Goal: Information Seeking & Learning: Learn about a topic

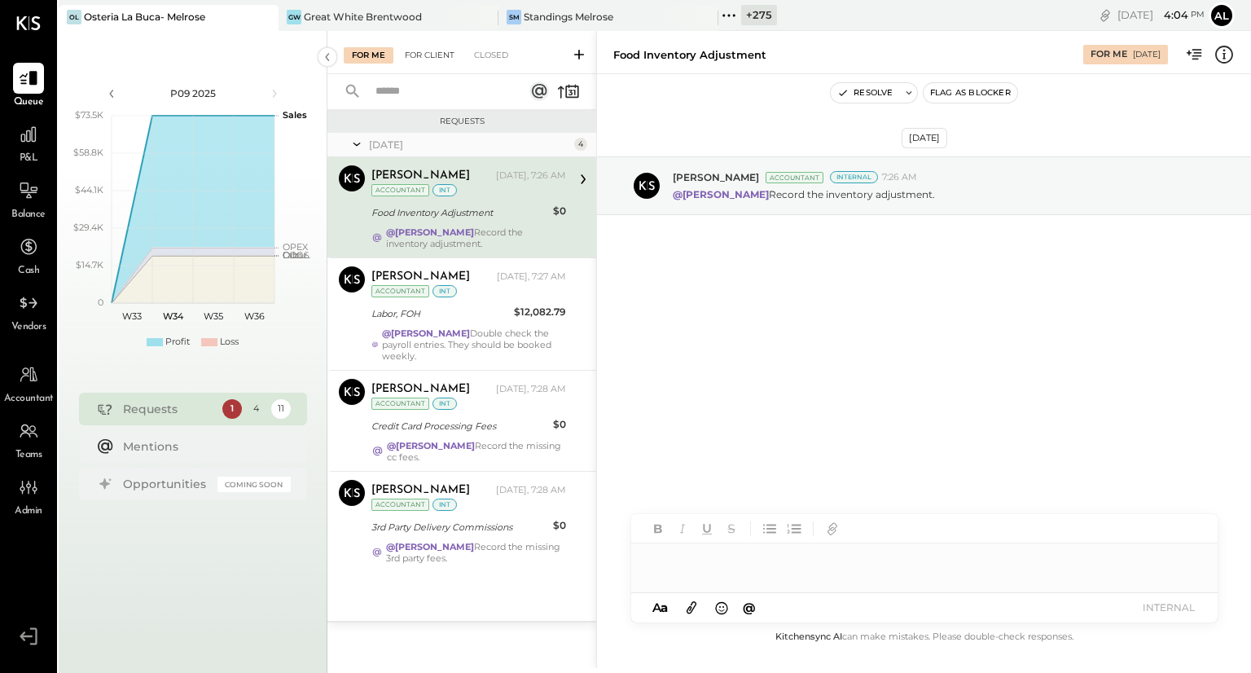
click at [432, 59] on div "For Client" at bounding box center [430, 55] width 66 height 16
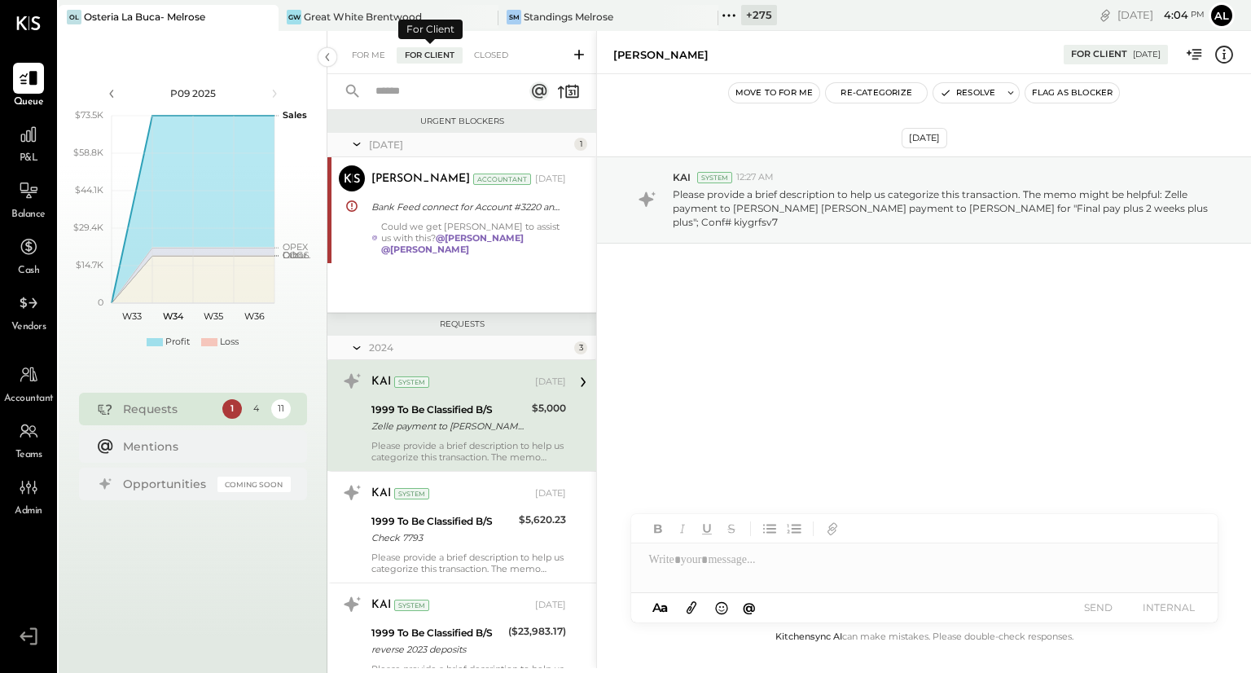
scroll to position [11, 0]
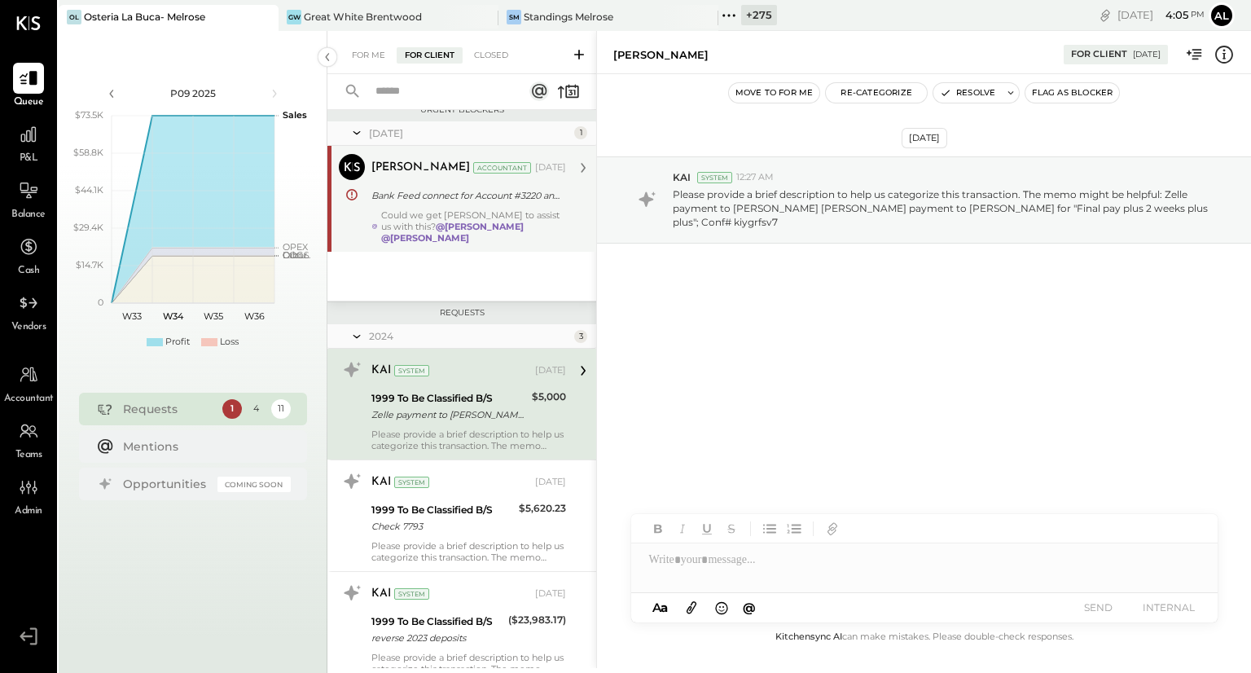
click at [412, 195] on div "Bank Feed connect for Account #3220 and CC #2607" at bounding box center [466, 195] width 190 height 16
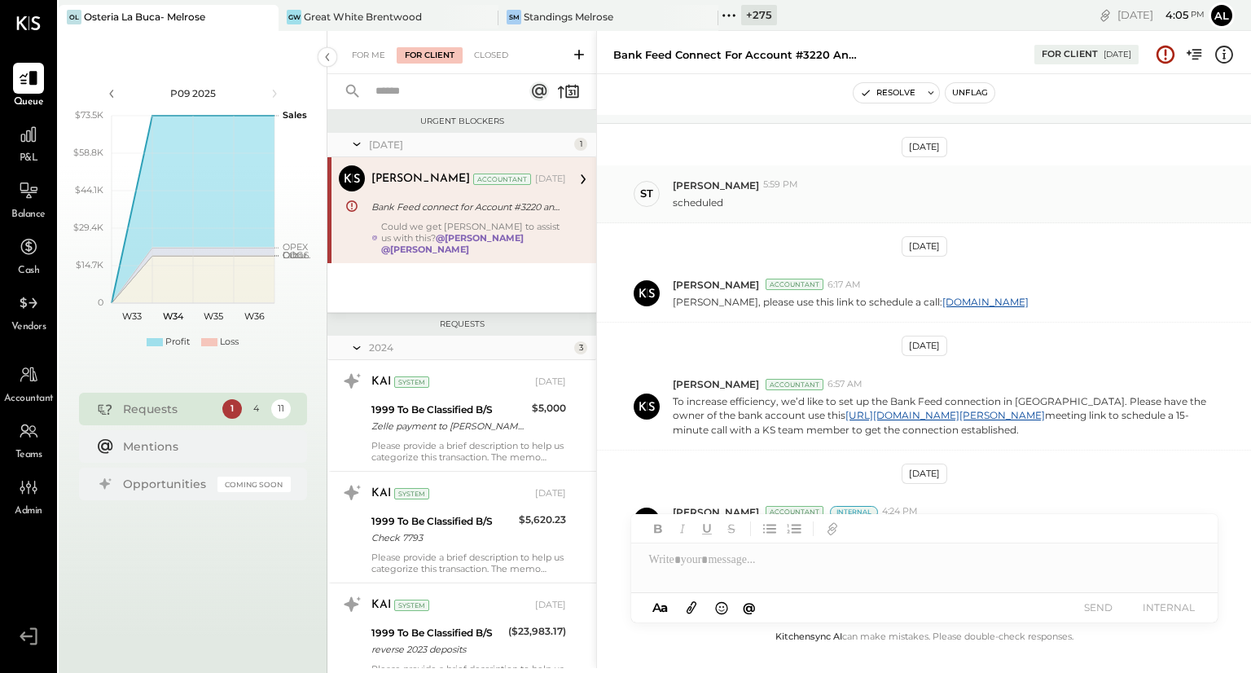
scroll to position [175, 0]
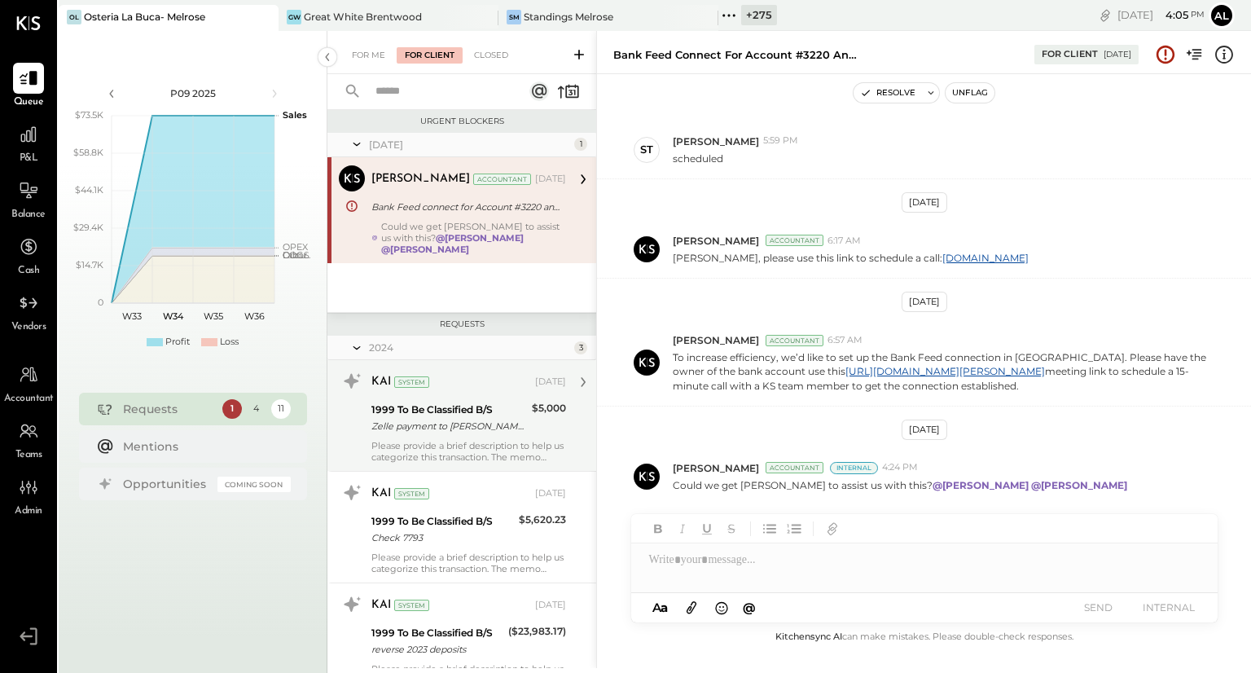
click at [441, 418] on div "Zelle payment to [PERSON_NAME] [PERSON_NAME] payment to [PERSON_NAME] for "Fina…" at bounding box center [449, 426] width 156 height 16
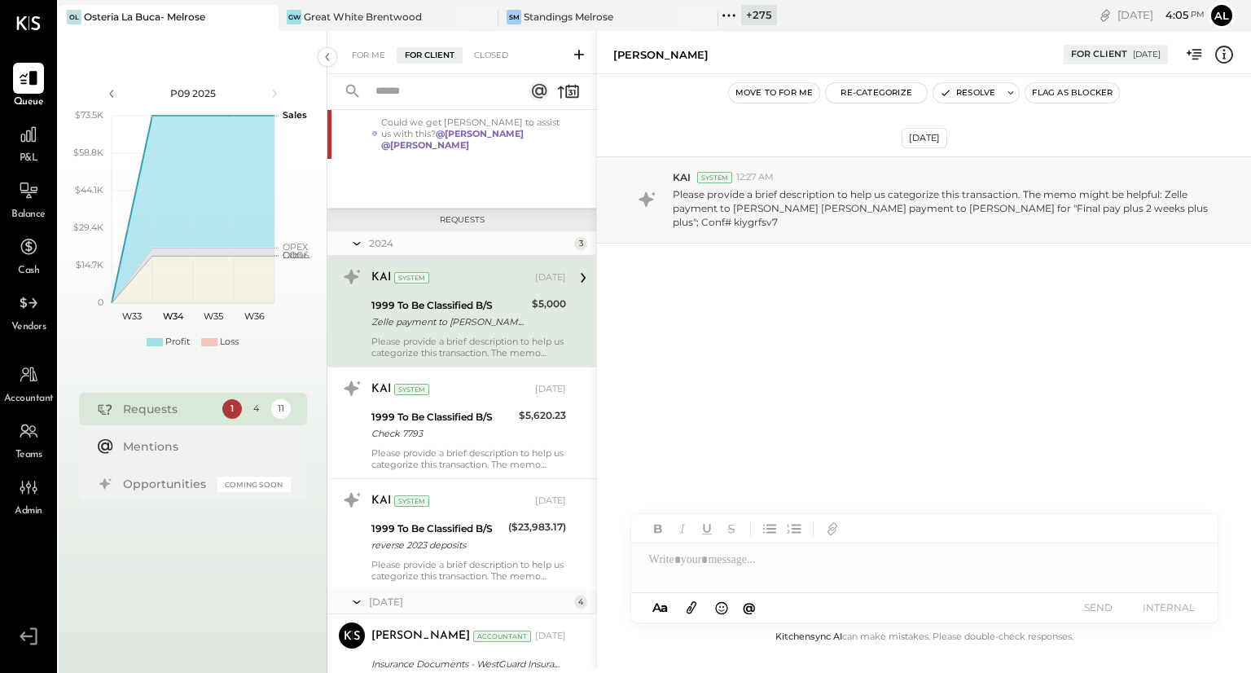
scroll to position [103, 0]
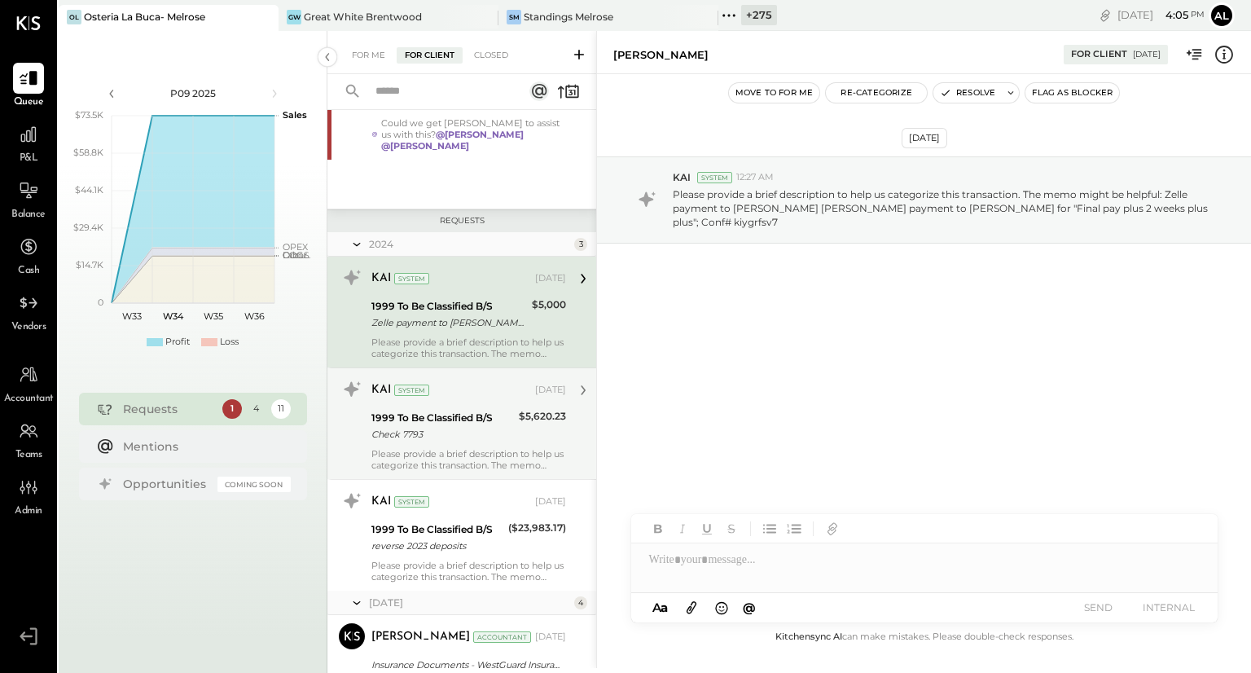
click at [484, 427] on div "Check 7793" at bounding box center [442, 434] width 142 height 16
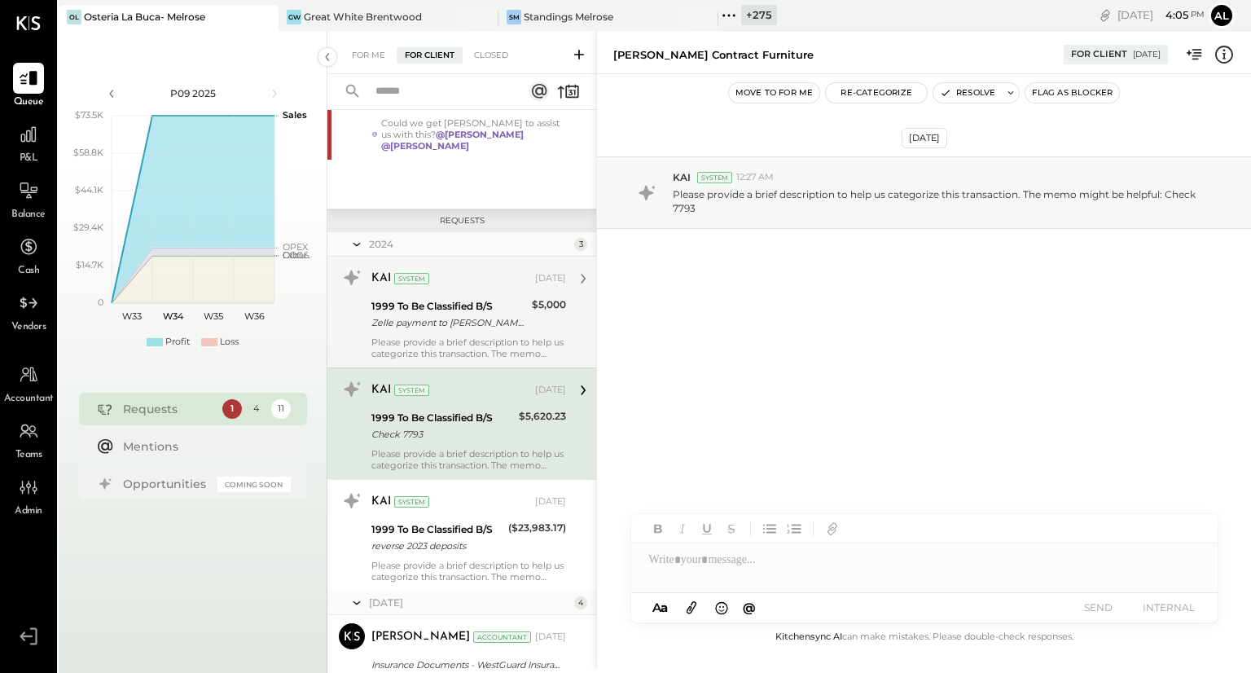
click at [479, 301] on div "1999 To Be Classified B/S" at bounding box center [449, 306] width 156 height 16
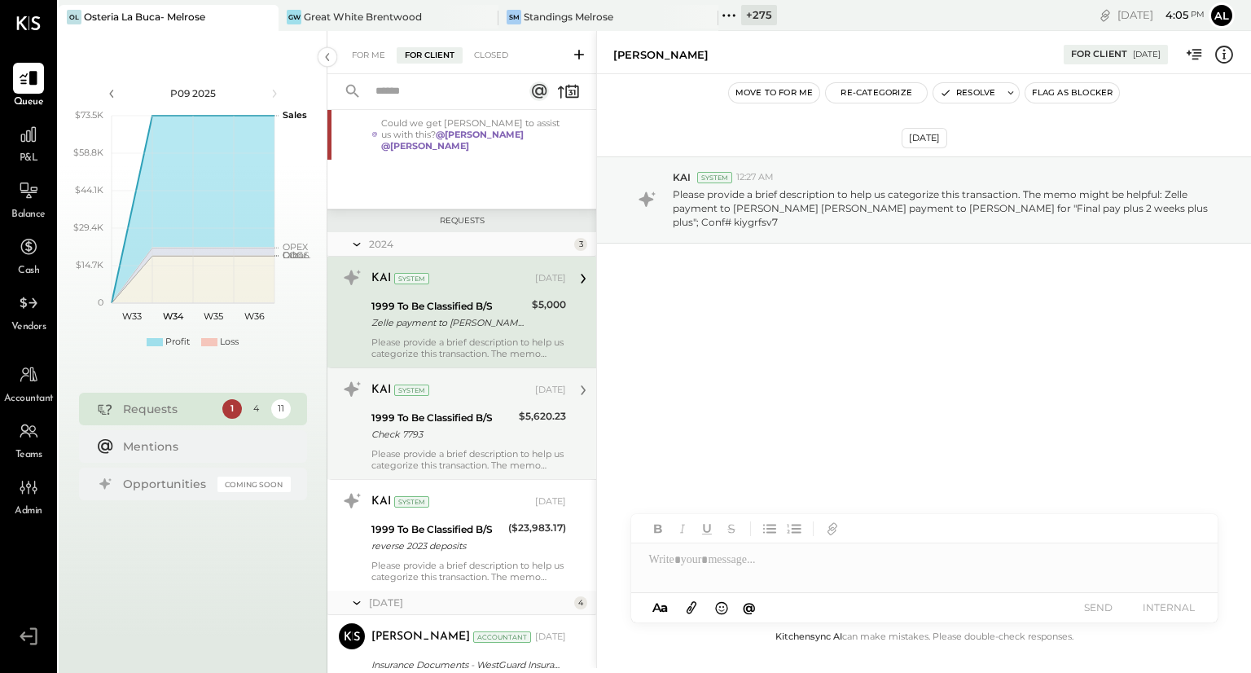
click at [480, 410] on div "1999 To Be Classified B/S" at bounding box center [442, 418] width 142 height 16
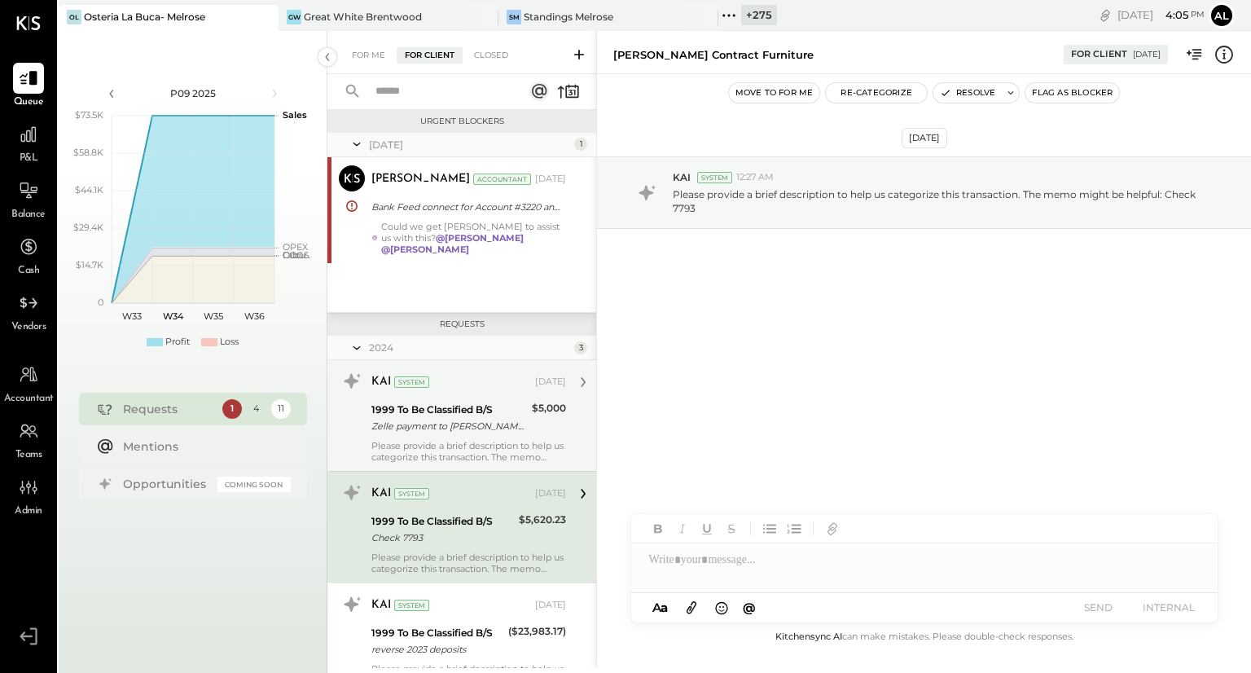
click at [475, 405] on div "1999 To Be Classified B/S" at bounding box center [449, 409] width 156 height 16
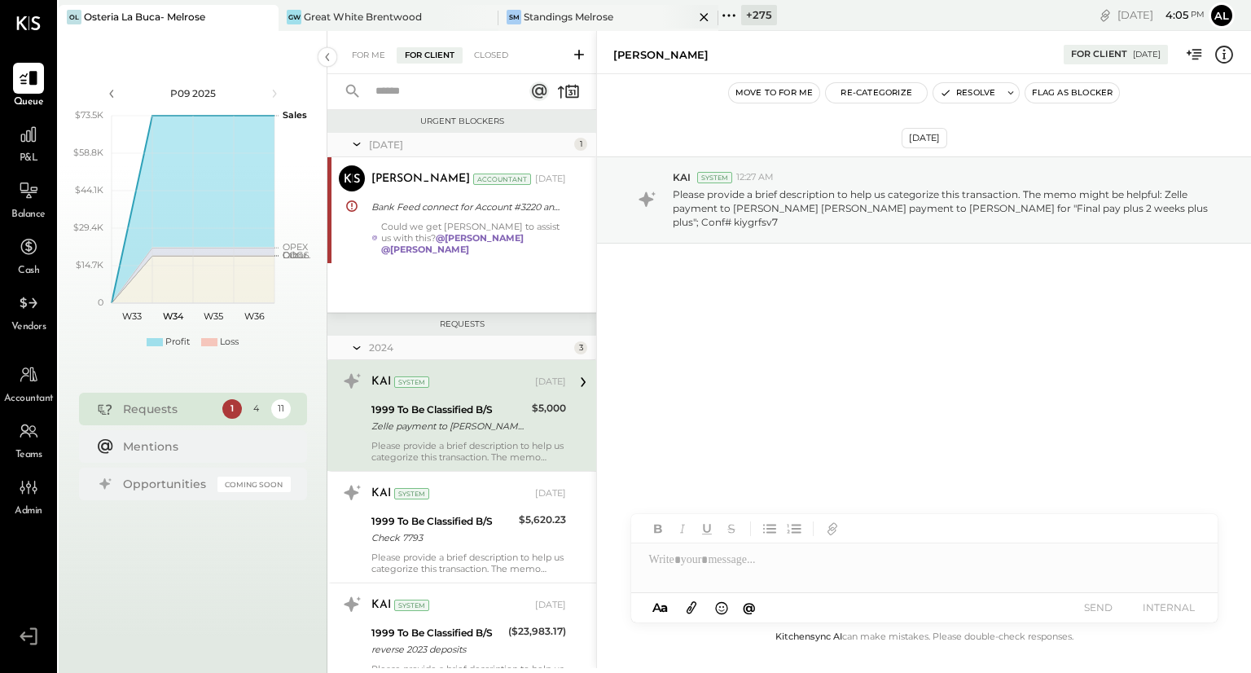
click at [556, 11] on div "Standings Melrose" at bounding box center [569, 17] width 90 height 14
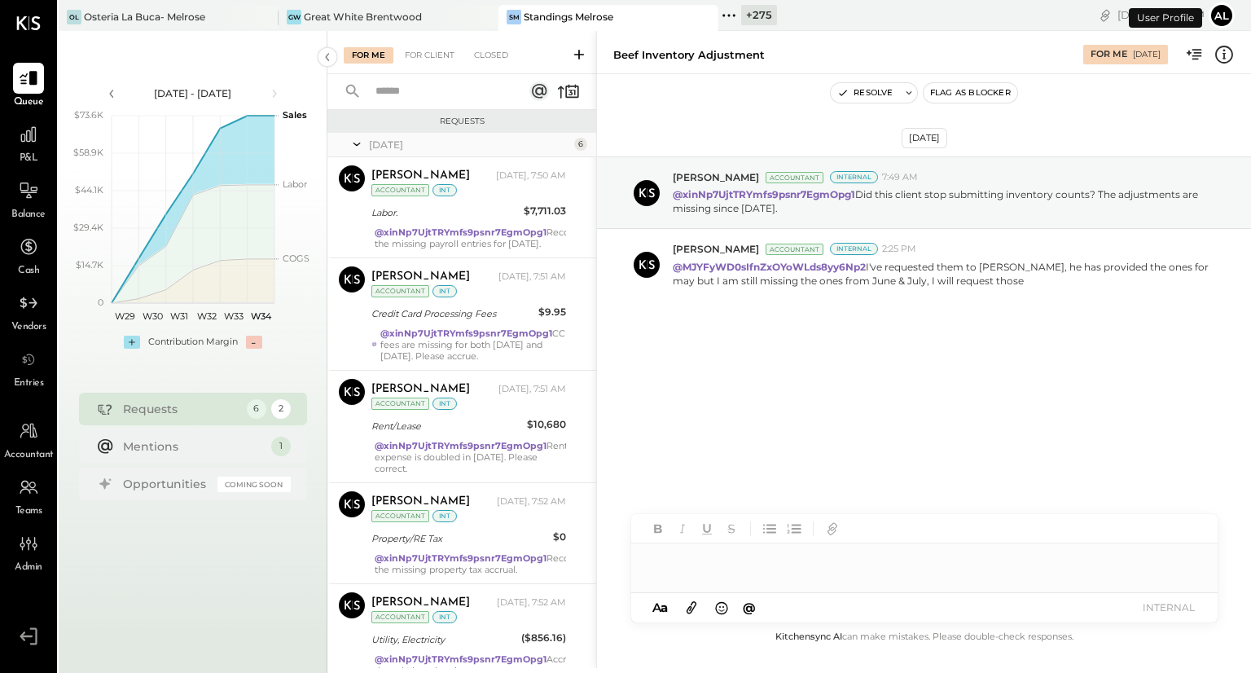
scroll to position [169, 0]
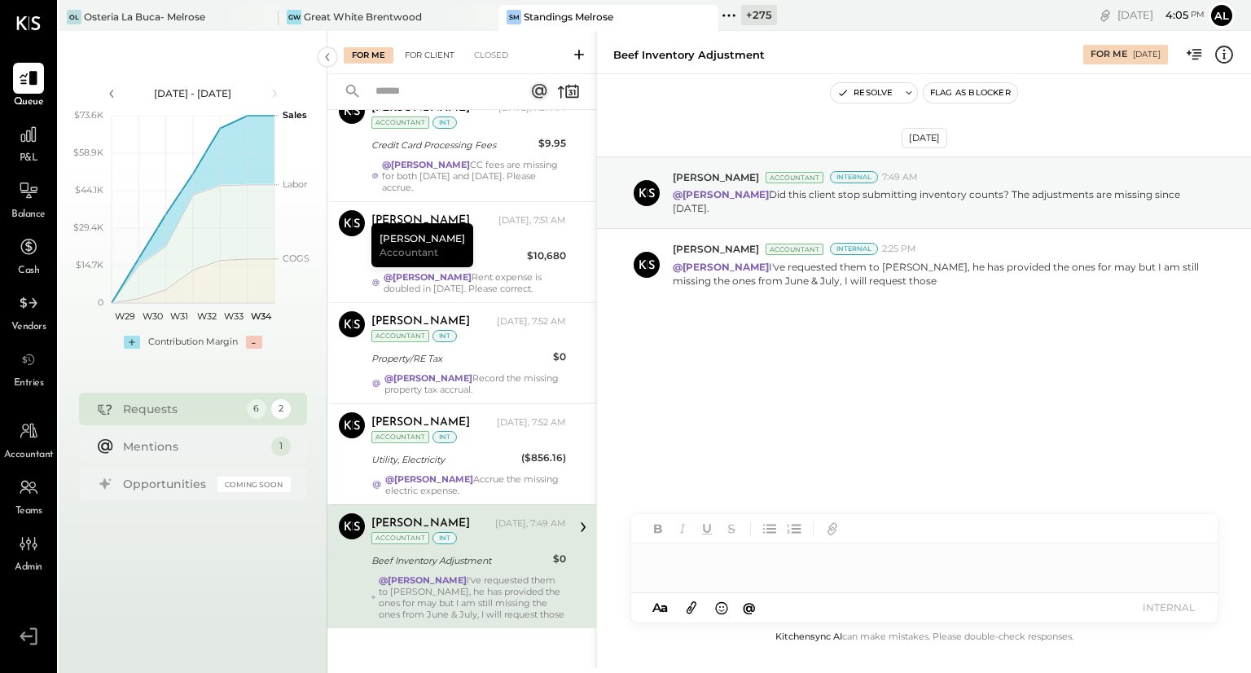
click at [436, 61] on div "For Client" at bounding box center [430, 55] width 66 height 16
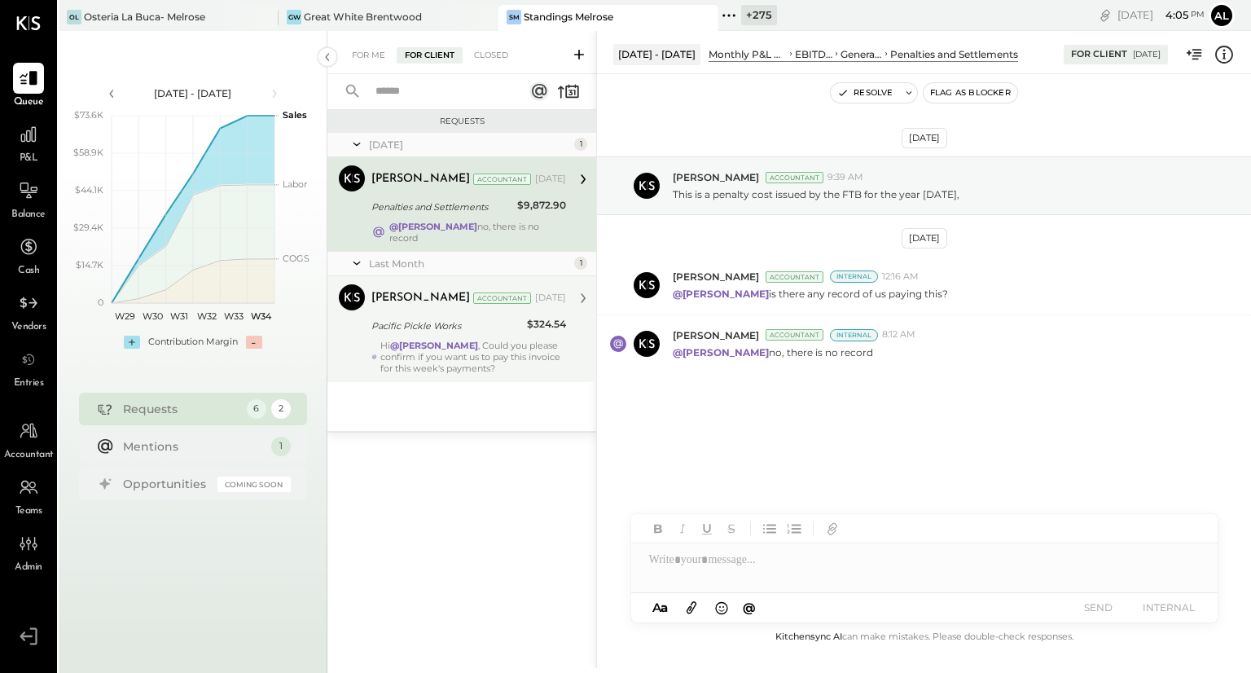
click at [440, 348] on div "Hi @[PERSON_NAME] , Could you please confirm if you want us to pay this invoice…" at bounding box center [473, 357] width 186 height 34
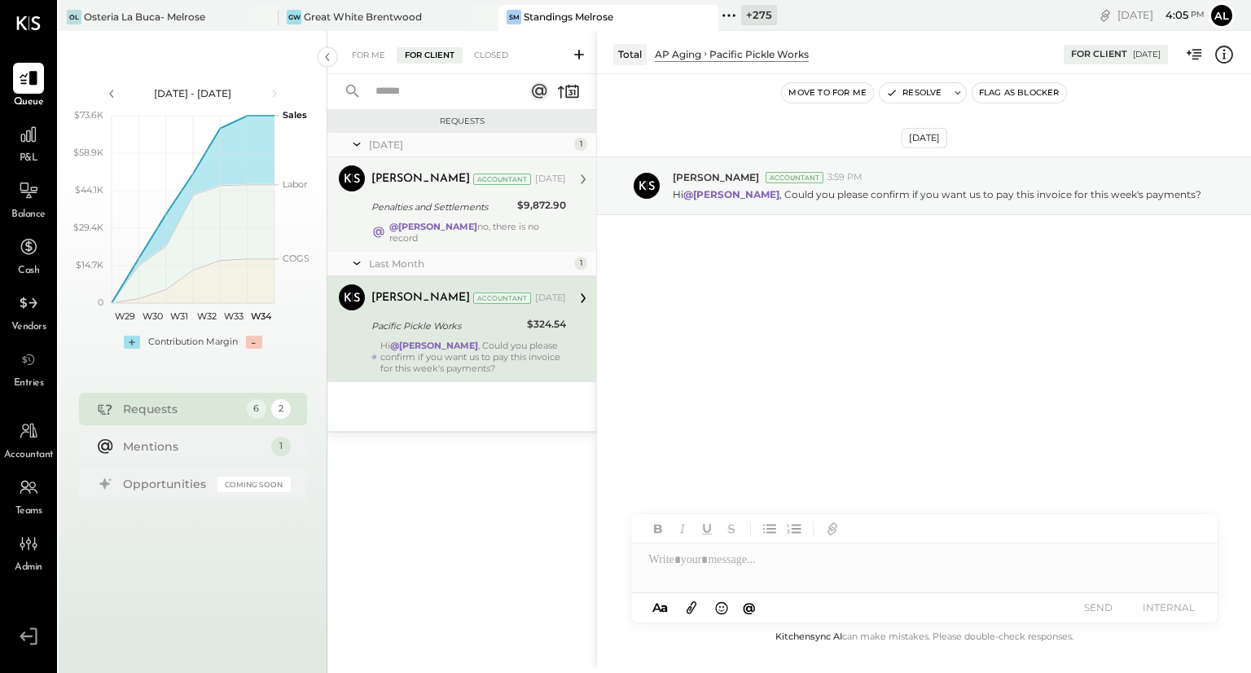
click at [423, 232] on div "@[PERSON_NAME] no, there is no record" at bounding box center [477, 232] width 177 height 23
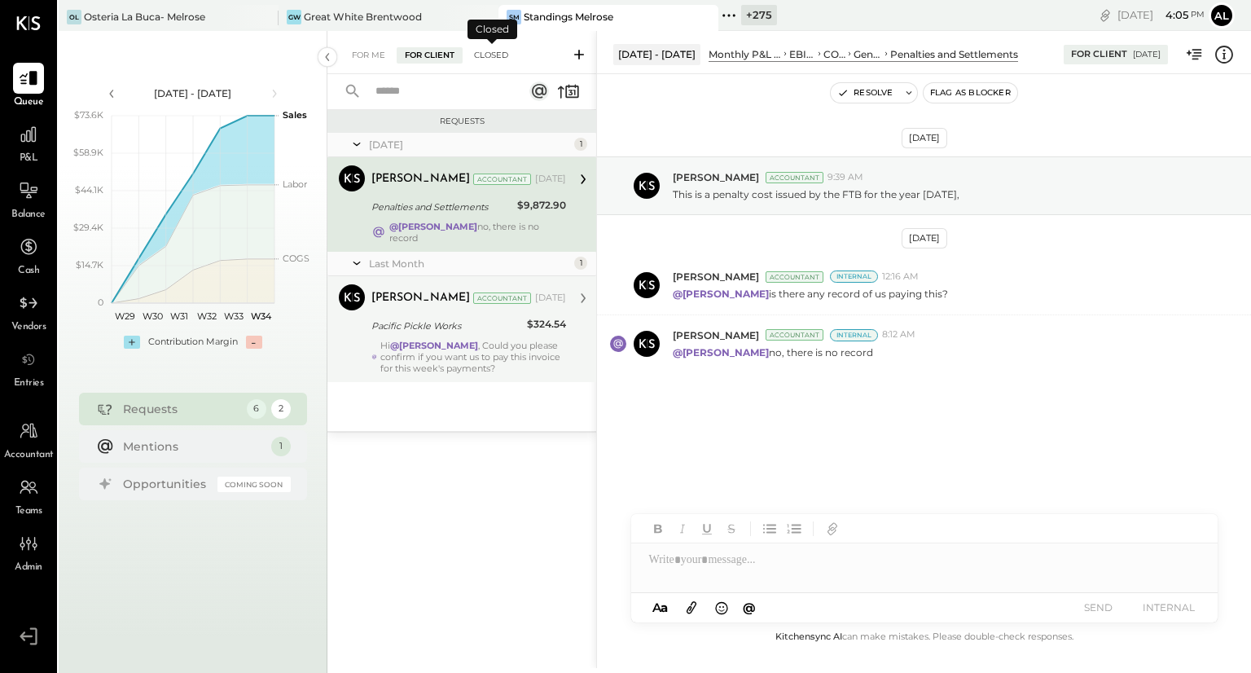
click at [497, 59] on div "Closed" at bounding box center [491, 55] width 50 height 16
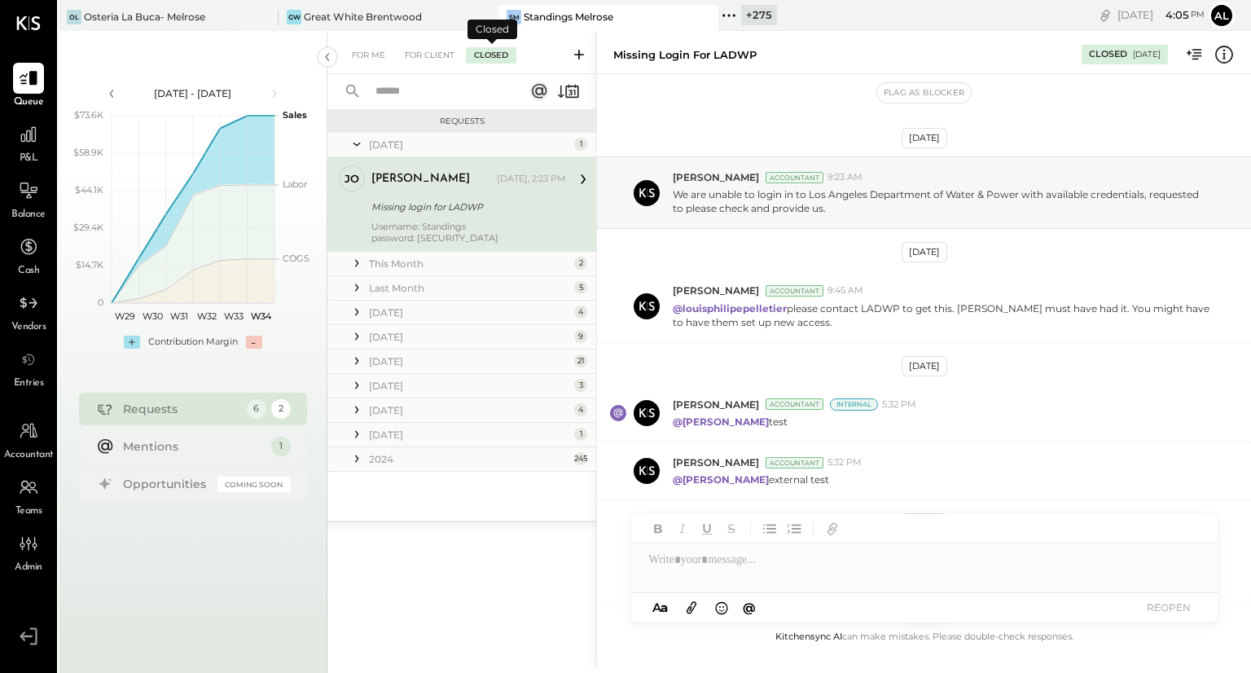
scroll to position [304, 0]
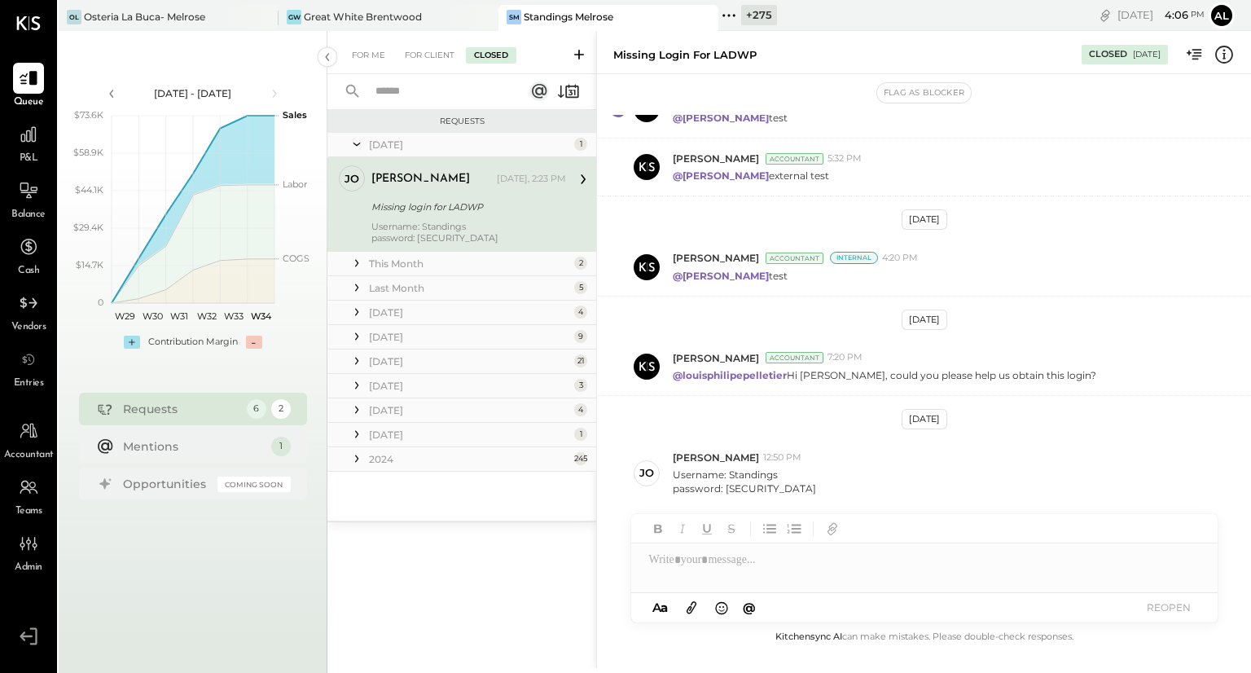
click at [355, 266] on icon at bounding box center [356, 263] width 3 height 7
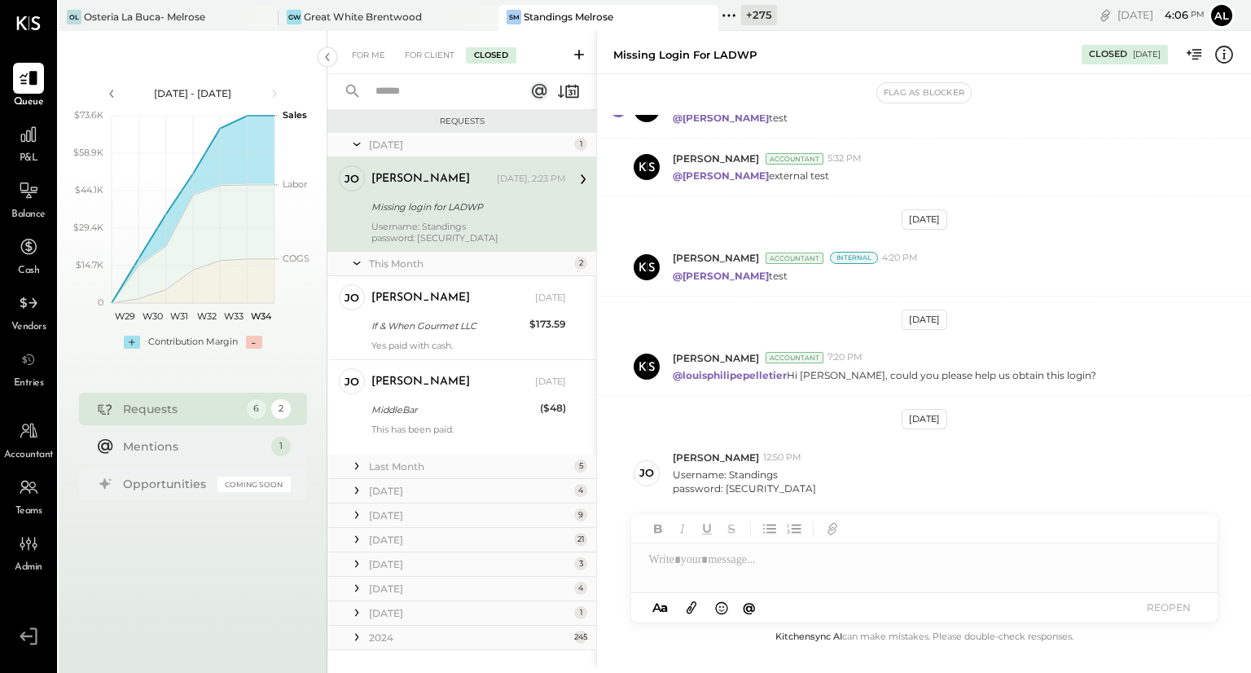
click at [355, 266] on icon at bounding box center [356, 263] width 16 height 41
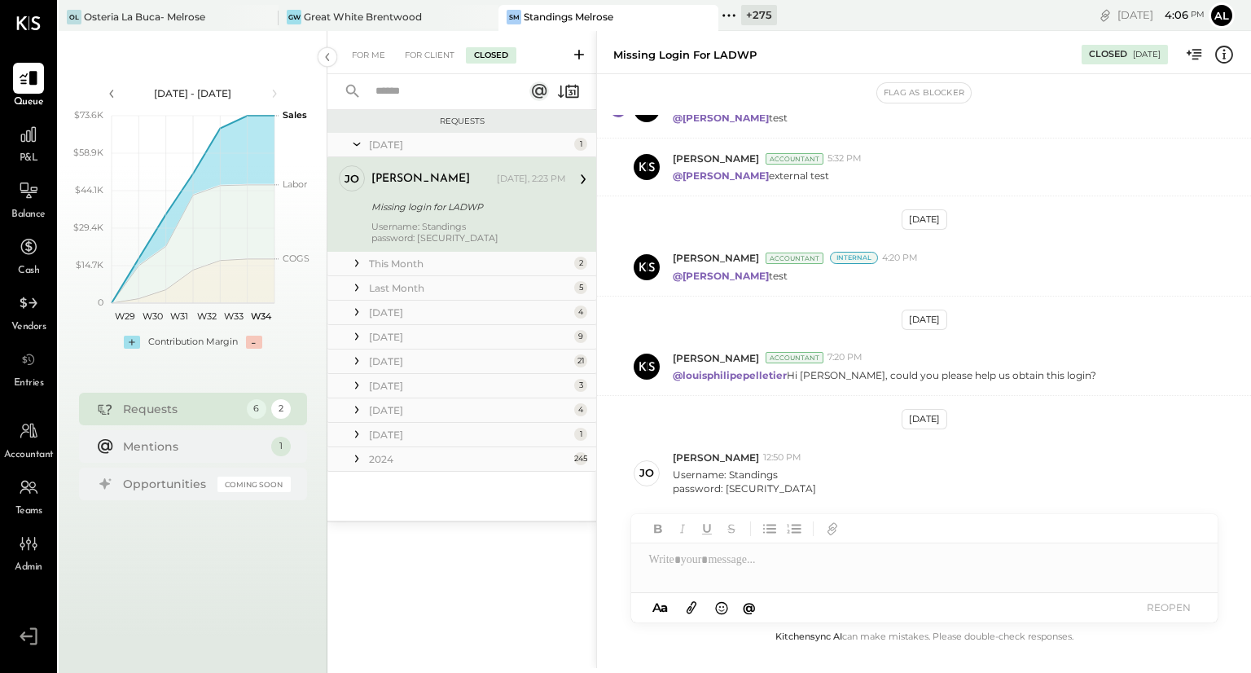
click at [354, 284] on icon at bounding box center [356, 287] width 16 height 16
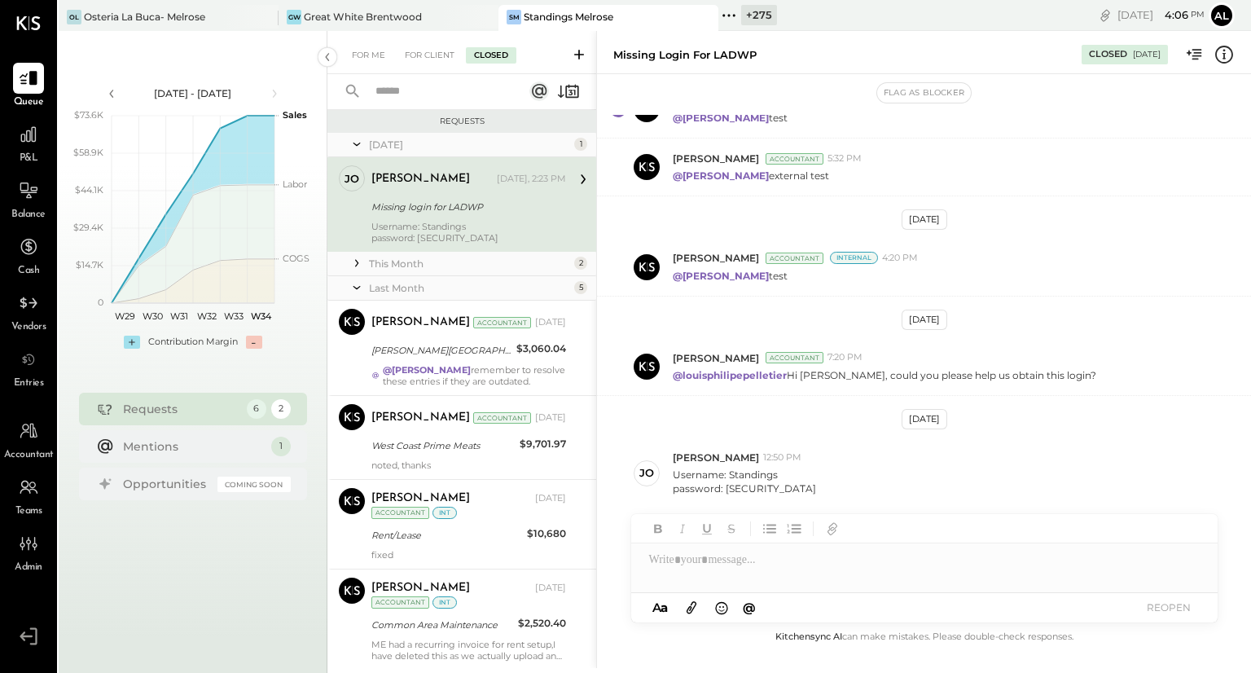
click at [354, 284] on icon at bounding box center [356, 287] width 16 height 41
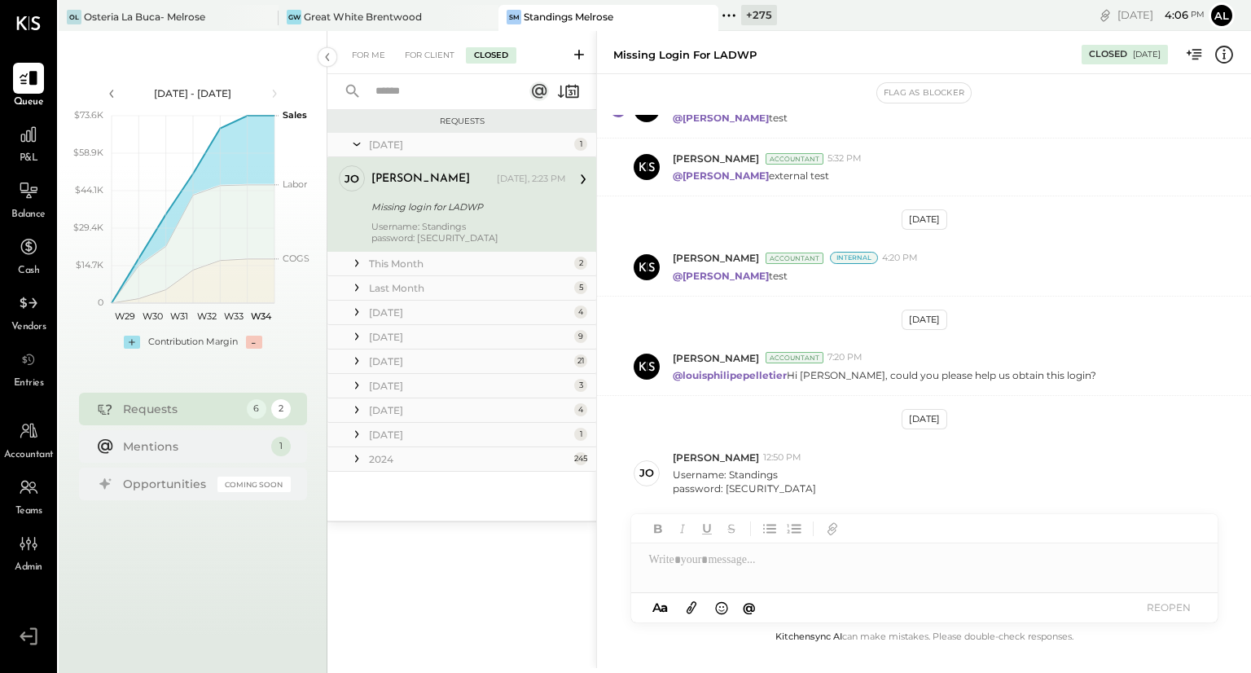
click at [356, 305] on icon at bounding box center [356, 312] width 16 height 16
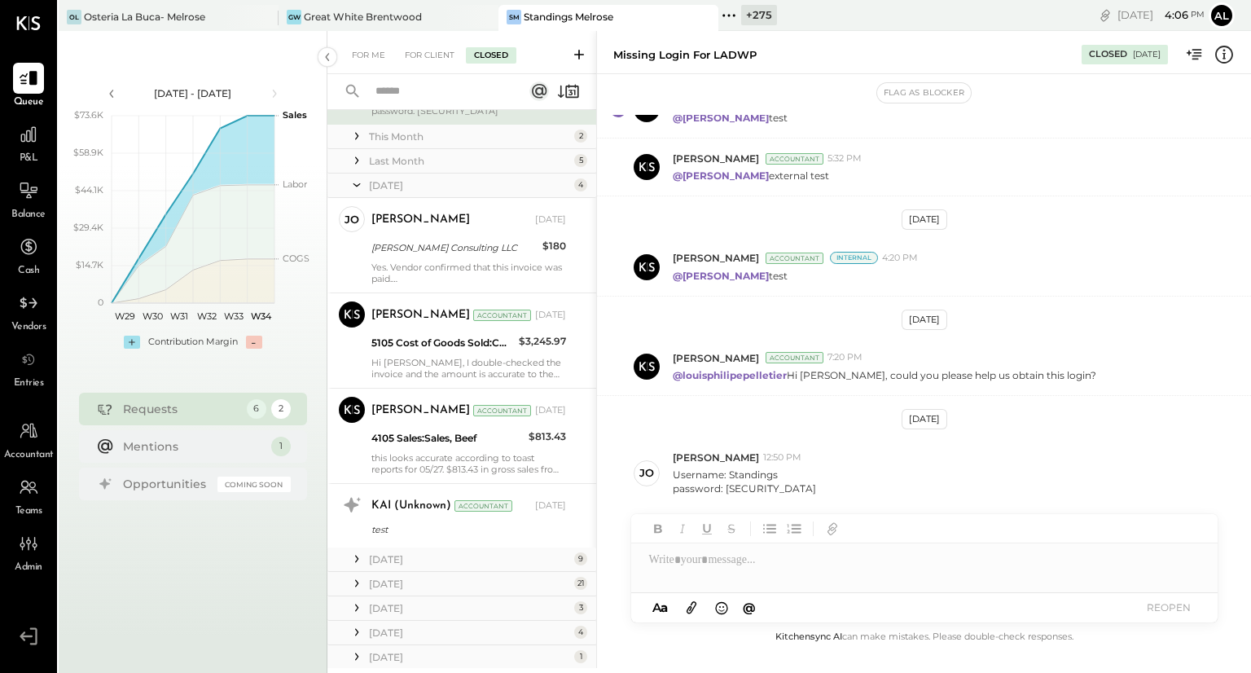
scroll to position [88, 0]
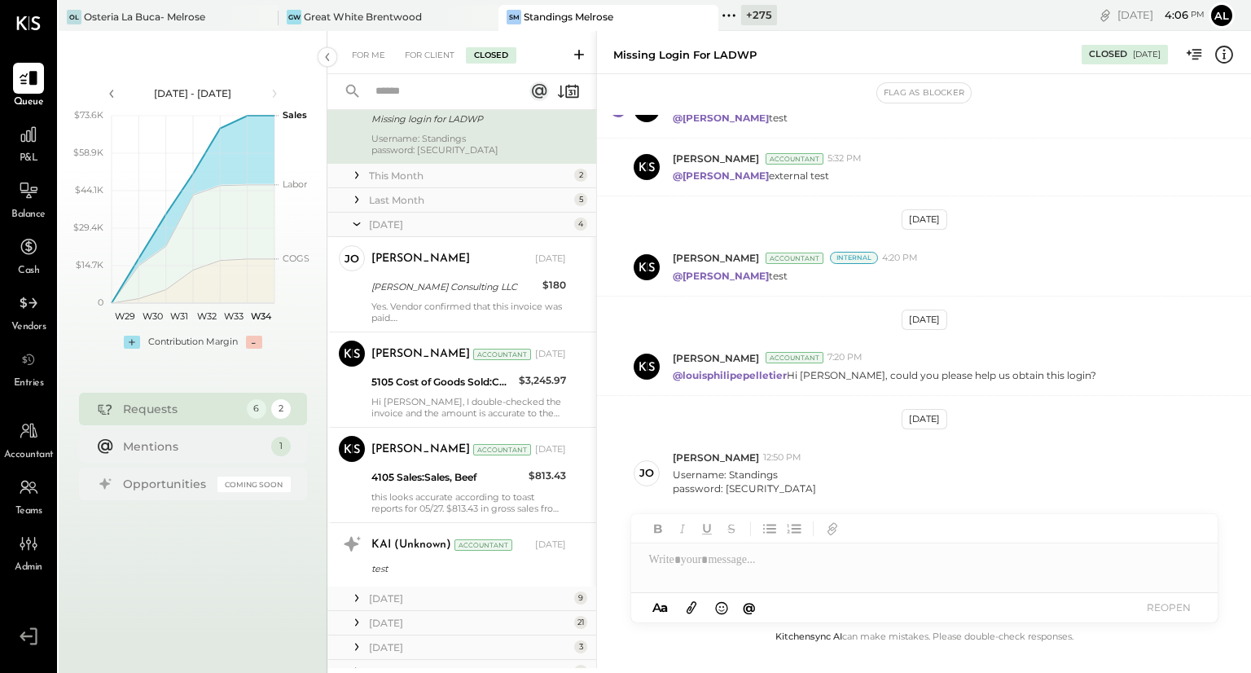
click at [354, 225] on icon at bounding box center [356, 224] width 16 height 41
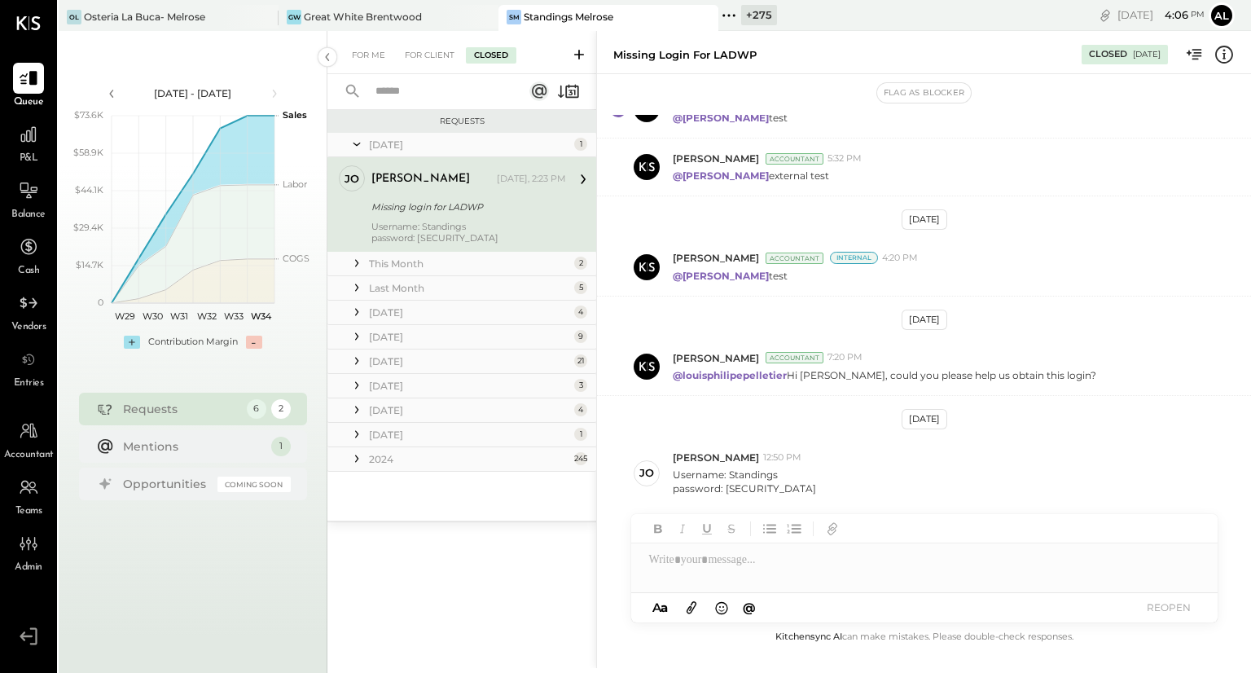
click at [357, 362] on icon at bounding box center [356, 361] width 16 height 16
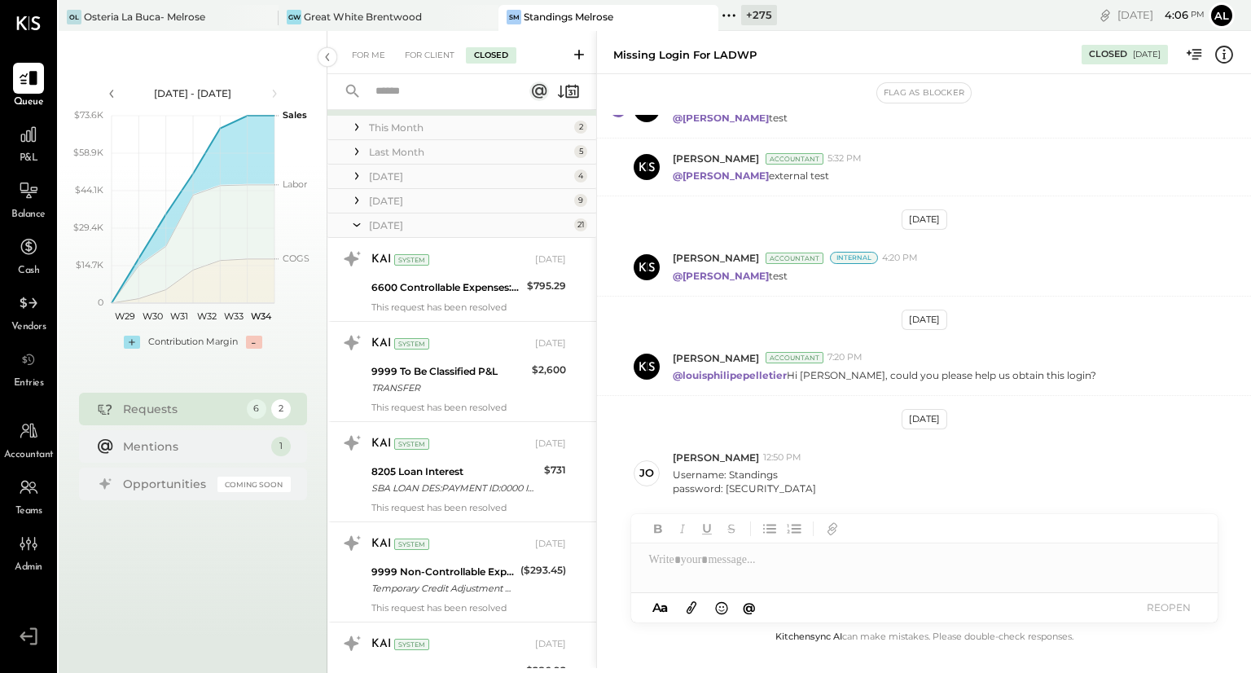
scroll to position [88, 0]
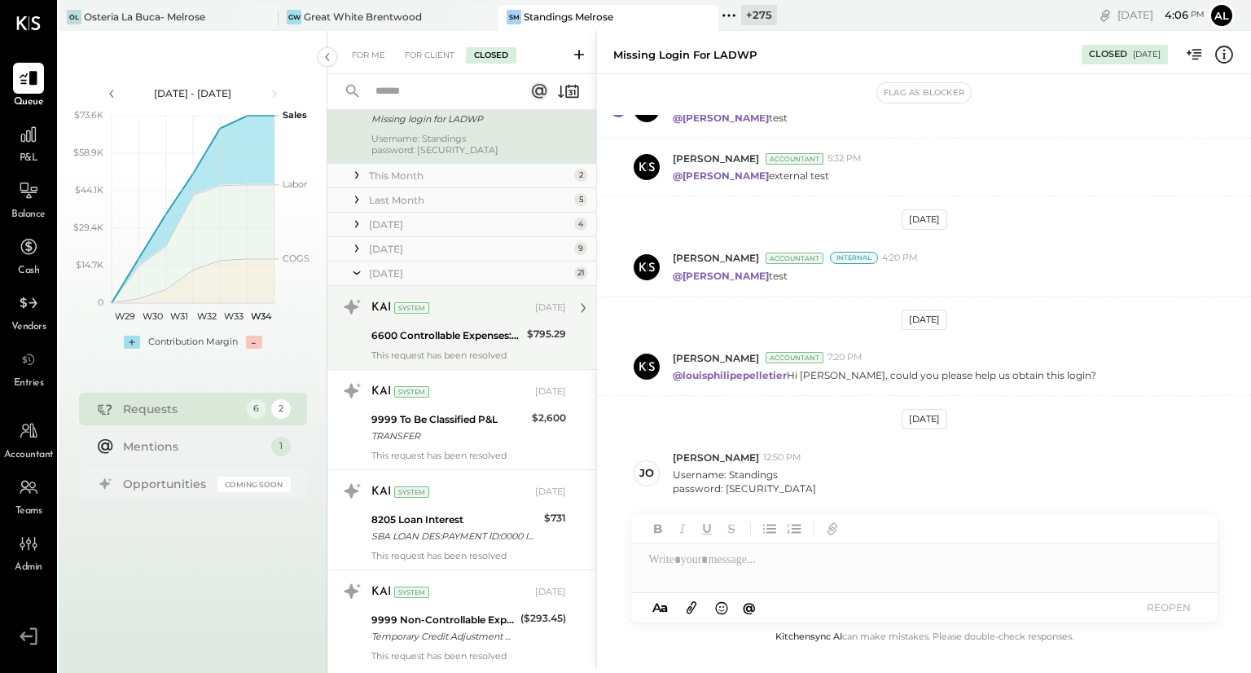
click at [422, 331] on div "6600 Controllable Expenses:General & Administrative Expenses:Penalties and Sett…" at bounding box center [446, 335] width 151 height 16
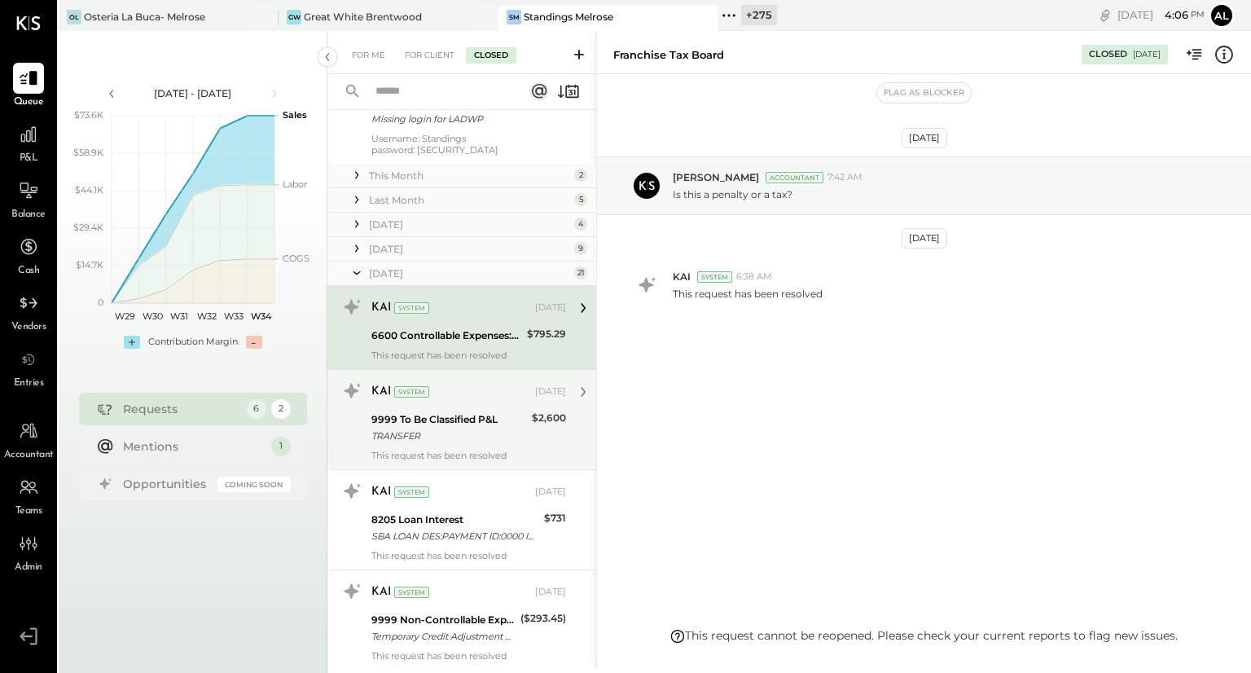
click at [436, 410] on div "9999 To Be Classified P&L TRANSFER" at bounding box center [449, 428] width 156 height 36
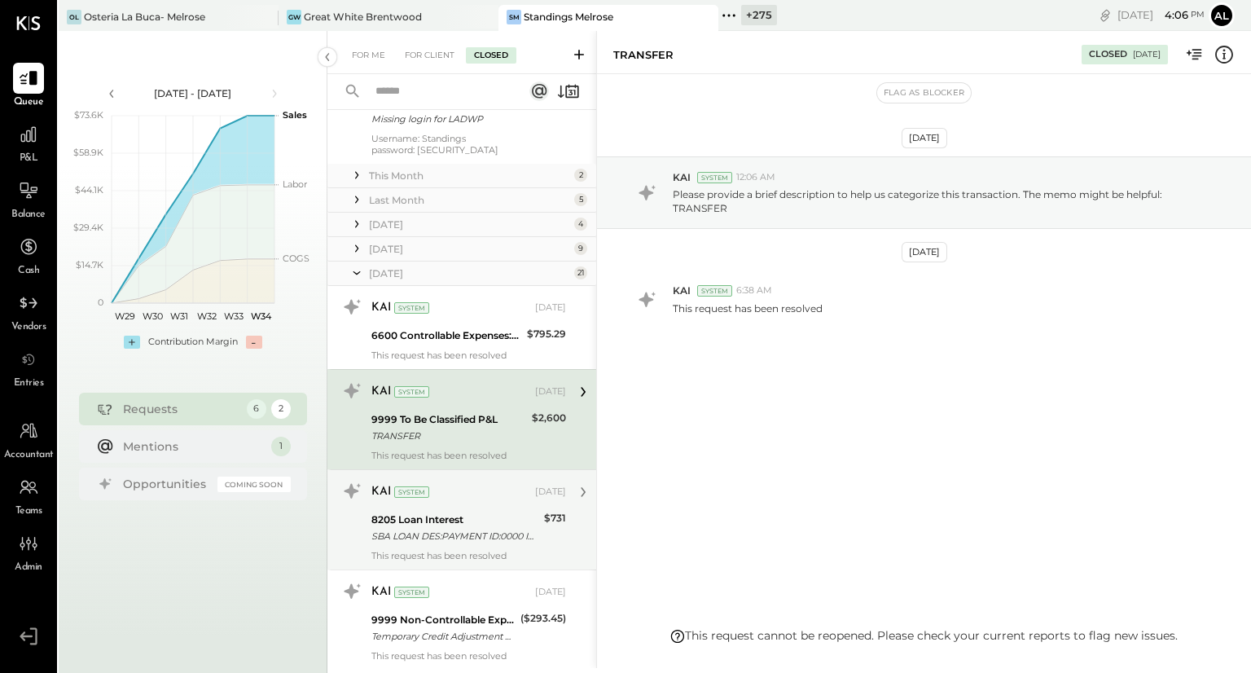
click at [437, 481] on div "KAI System [DATE]" at bounding box center [468, 491] width 195 height 23
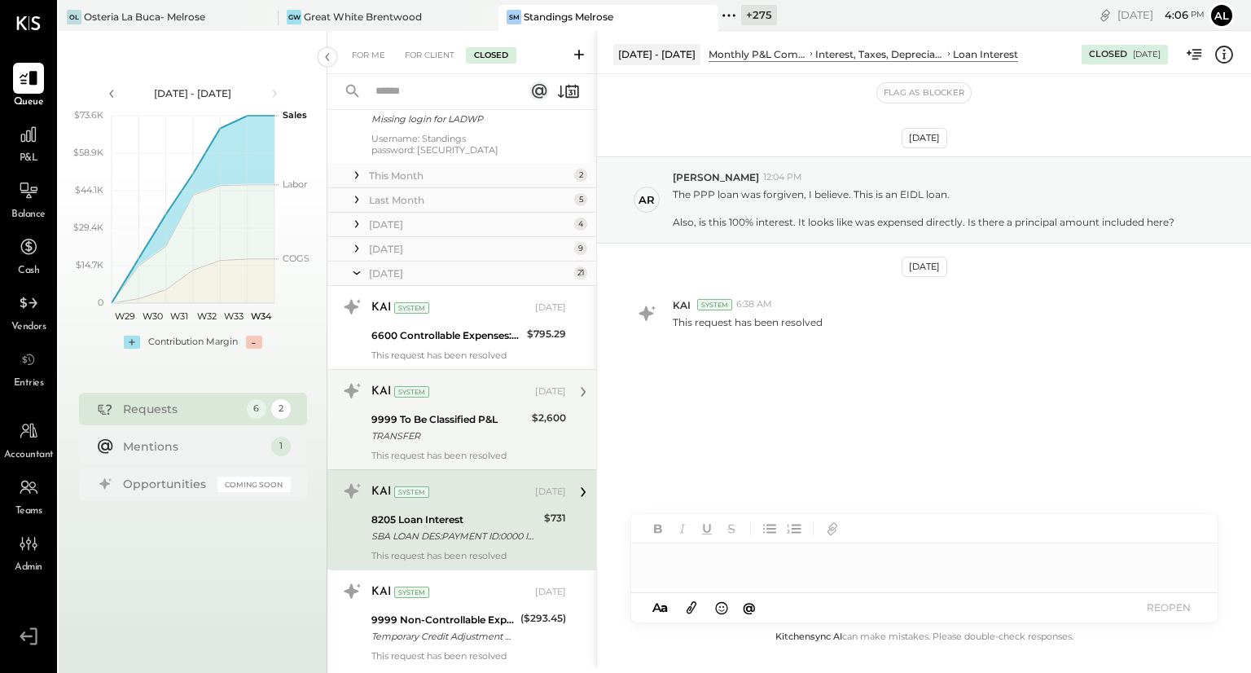
click at [434, 437] on div "TRANSFER" at bounding box center [449, 435] width 156 height 16
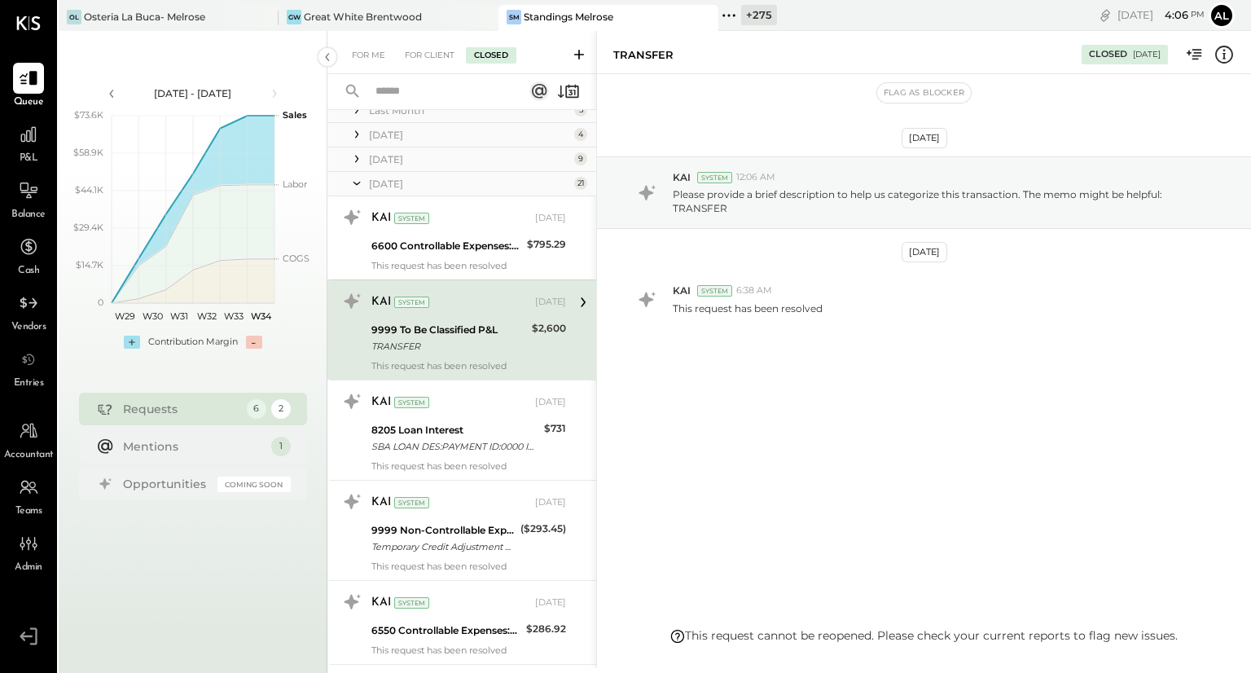
scroll to position [192, 0]
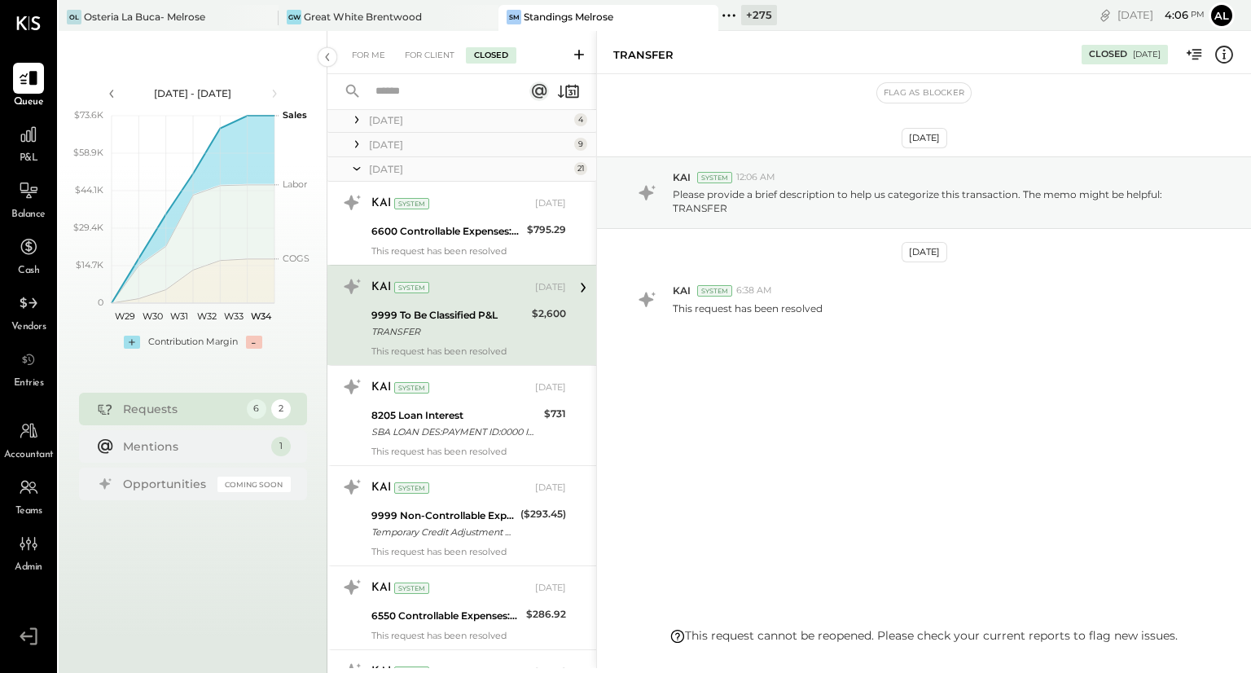
click at [362, 173] on icon at bounding box center [356, 168] width 16 height 41
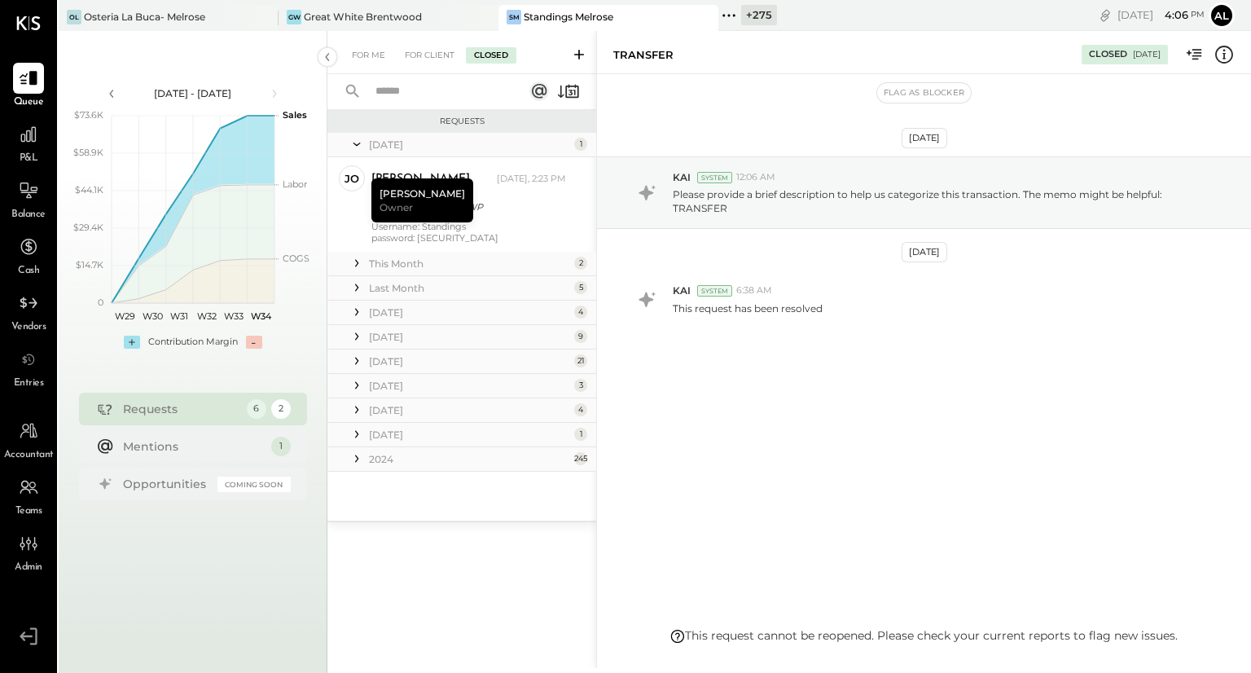
scroll to position [0, 0]
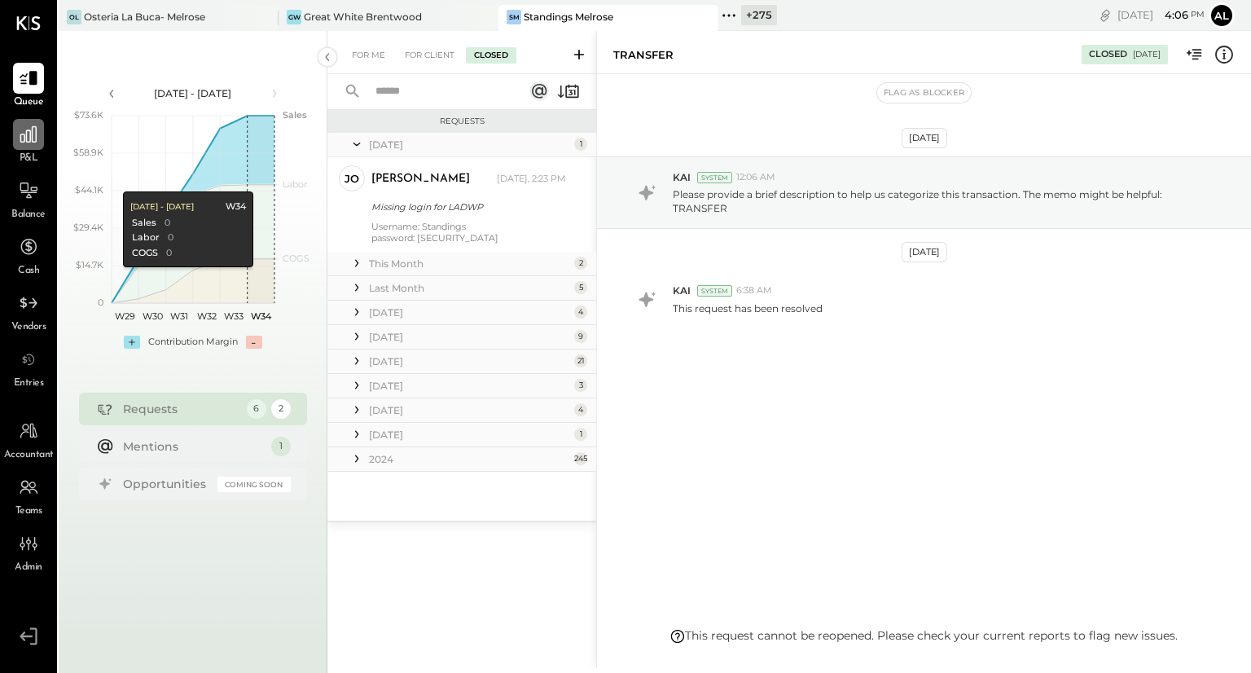
click at [25, 138] on icon at bounding box center [28, 134] width 16 height 16
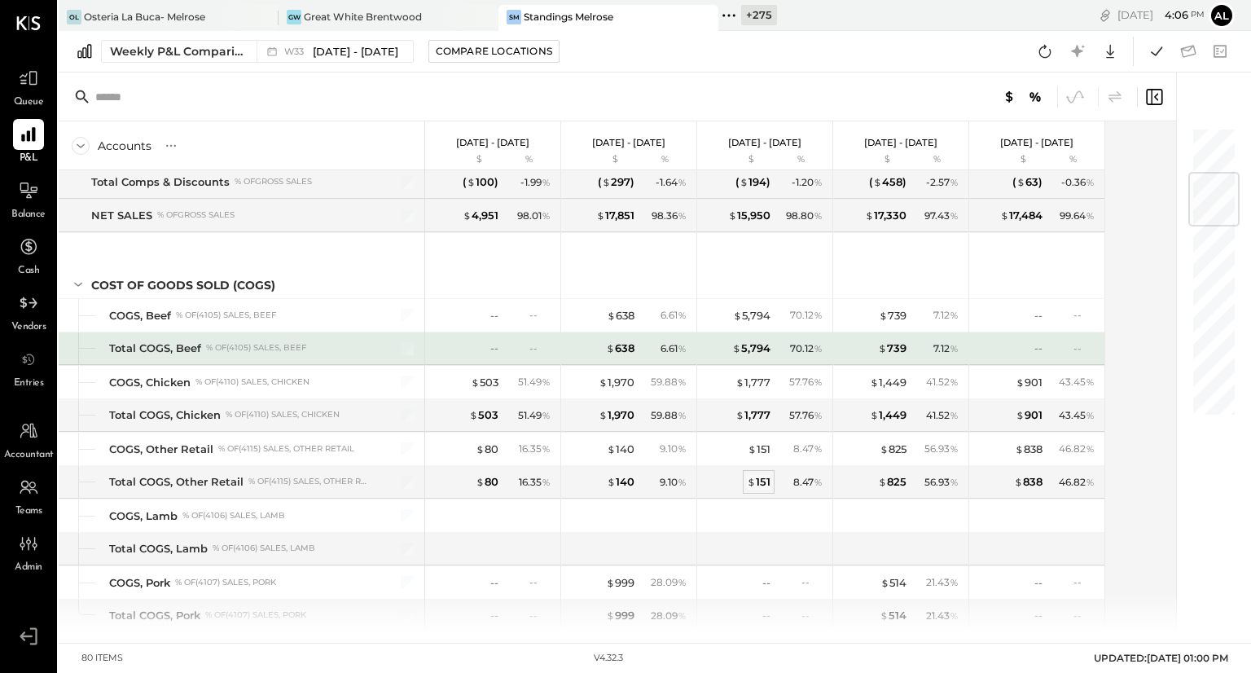
scroll to position [379, 0]
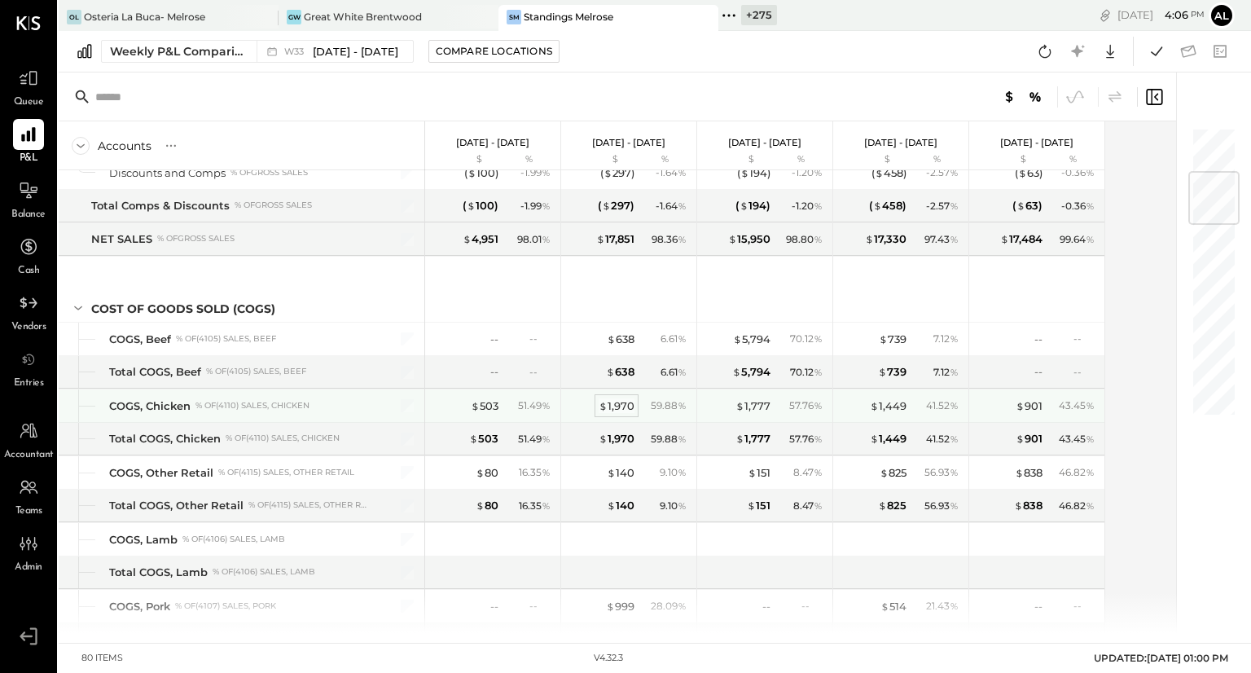
click at [620, 401] on div "$ 1,970" at bounding box center [616, 405] width 36 height 15
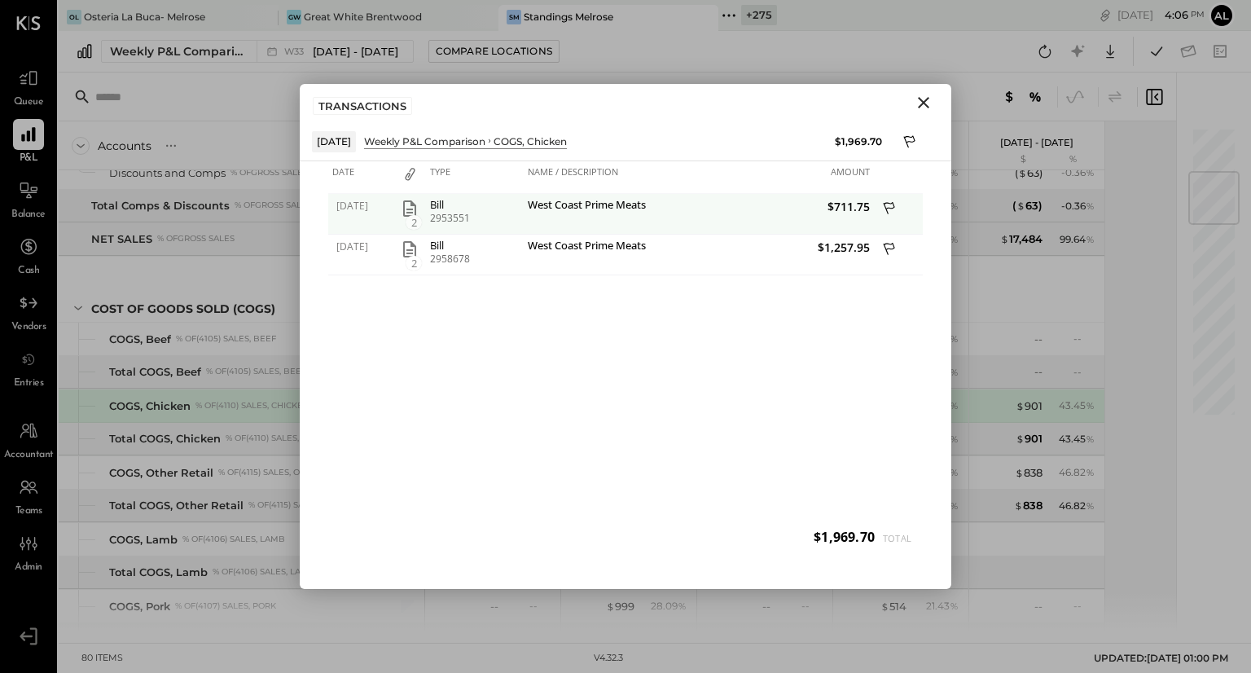
click at [413, 208] on icon "button" at bounding box center [410, 209] width 20 height 20
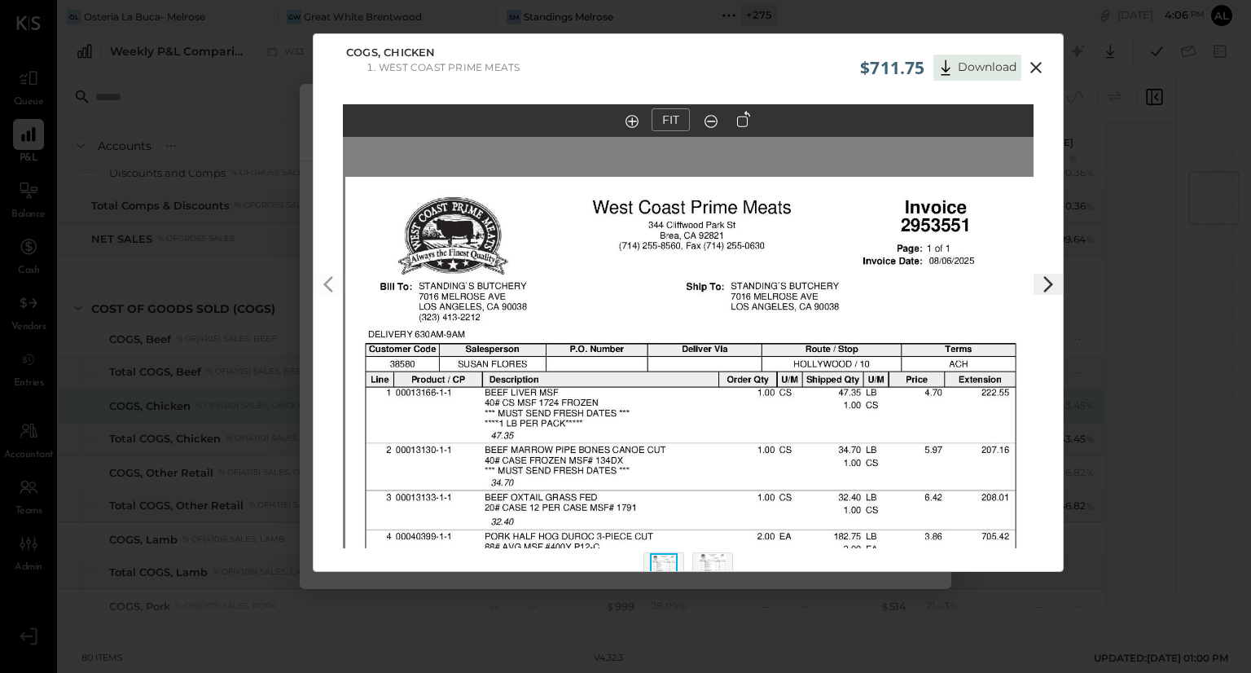
drag, startPoint x: 689, startPoint y: 226, endPoint x: 692, endPoint y: 547, distance: 320.8
click at [692, 547] on div "FIT" at bounding box center [687, 356] width 749 height 505
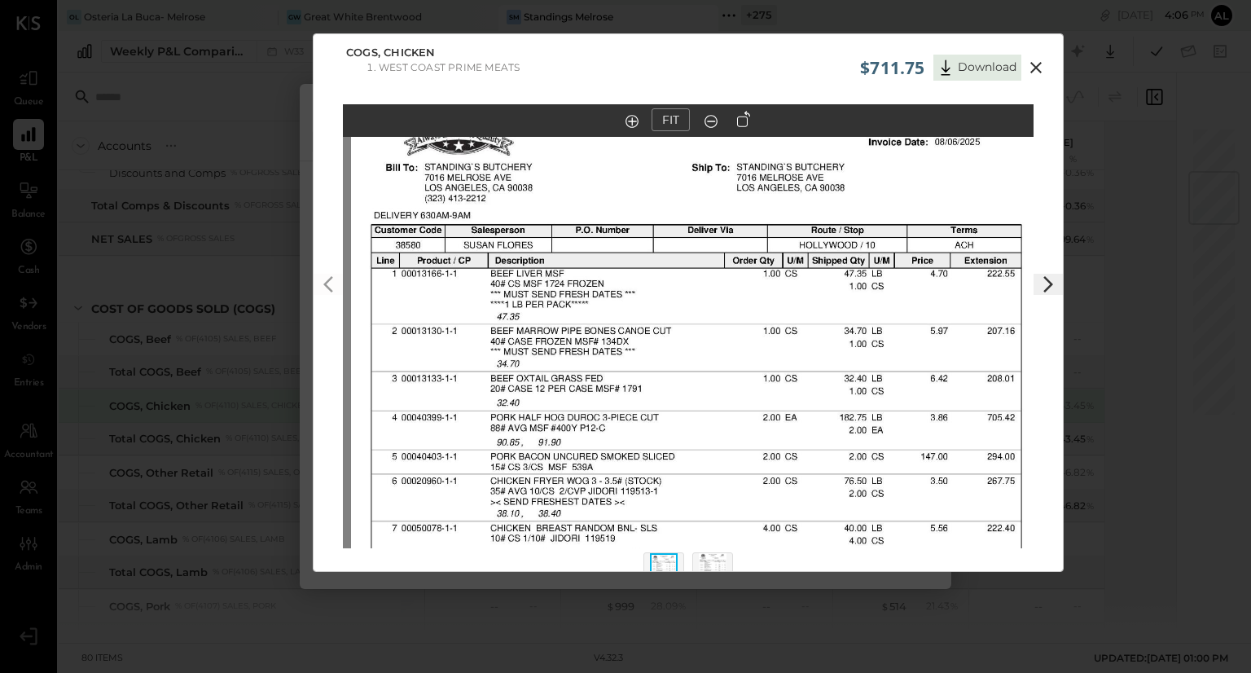
click at [697, 427] on img at bounding box center [696, 504] width 690 height 893
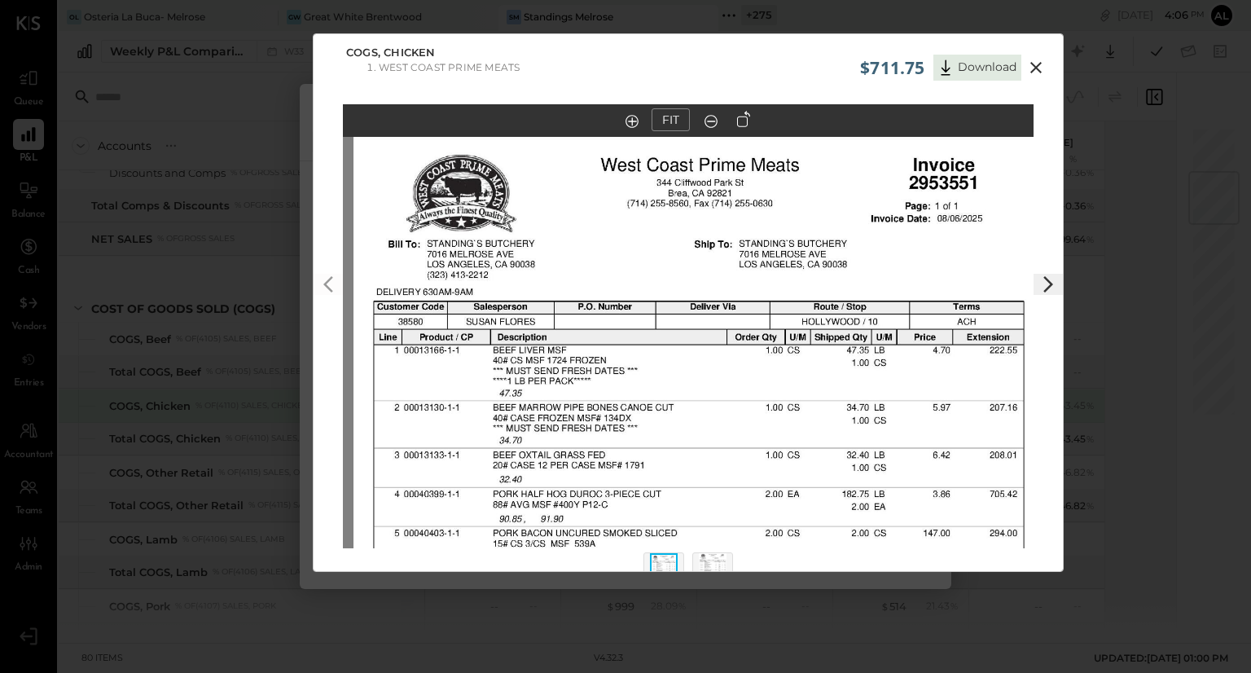
drag, startPoint x: 698, startPoint y: 399, endPoint x: 702, endPoint y: 484, distance: 84.8
click at [702, 484] on img at bounding box center [698, 580] width 690 height 893
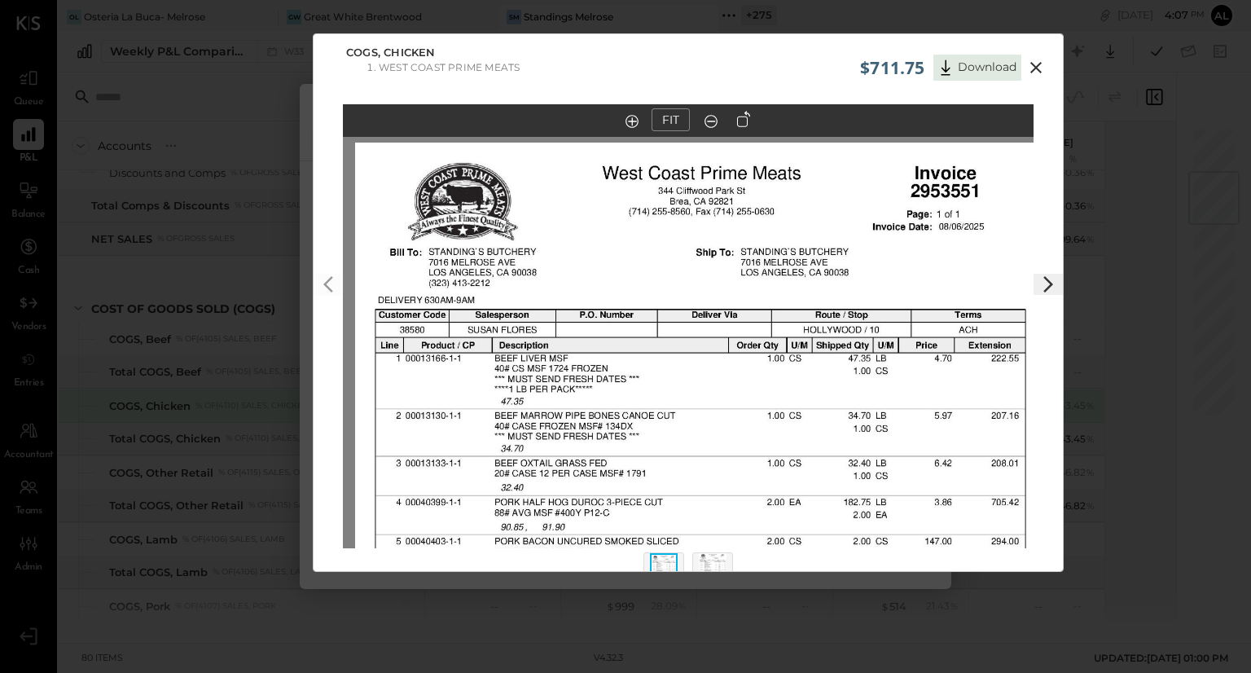
click at [1035, 71] on icon at bounding box center [1036, 68] width 20 height 20
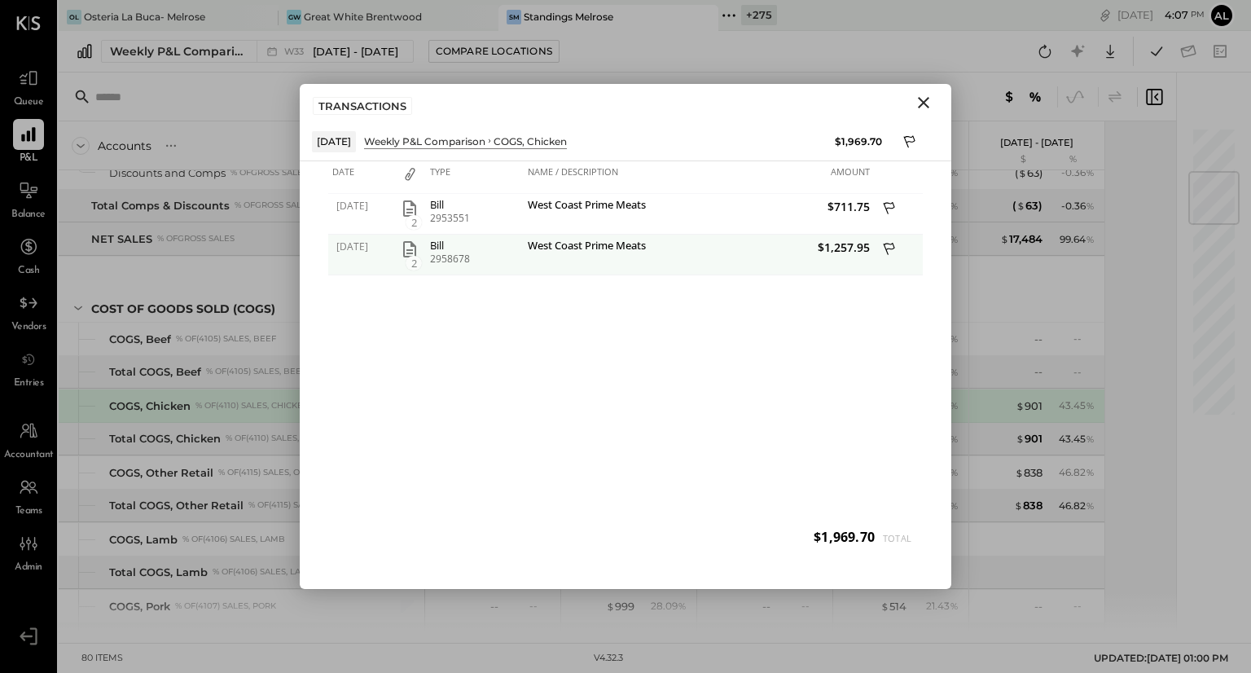
click at [889, 246] on icon at bounding box center [890, 250] width 15 height 20
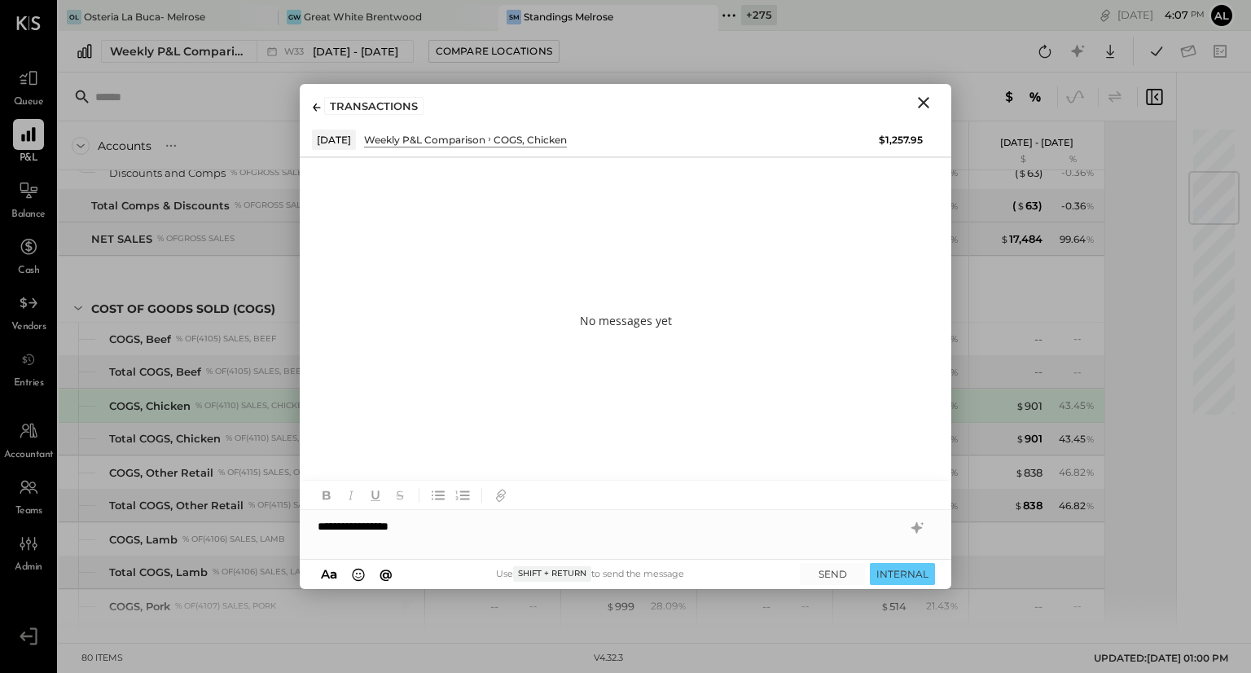
click at [927, 110] on icon "Close" at bounding box center [924, 103] width 20 height 20
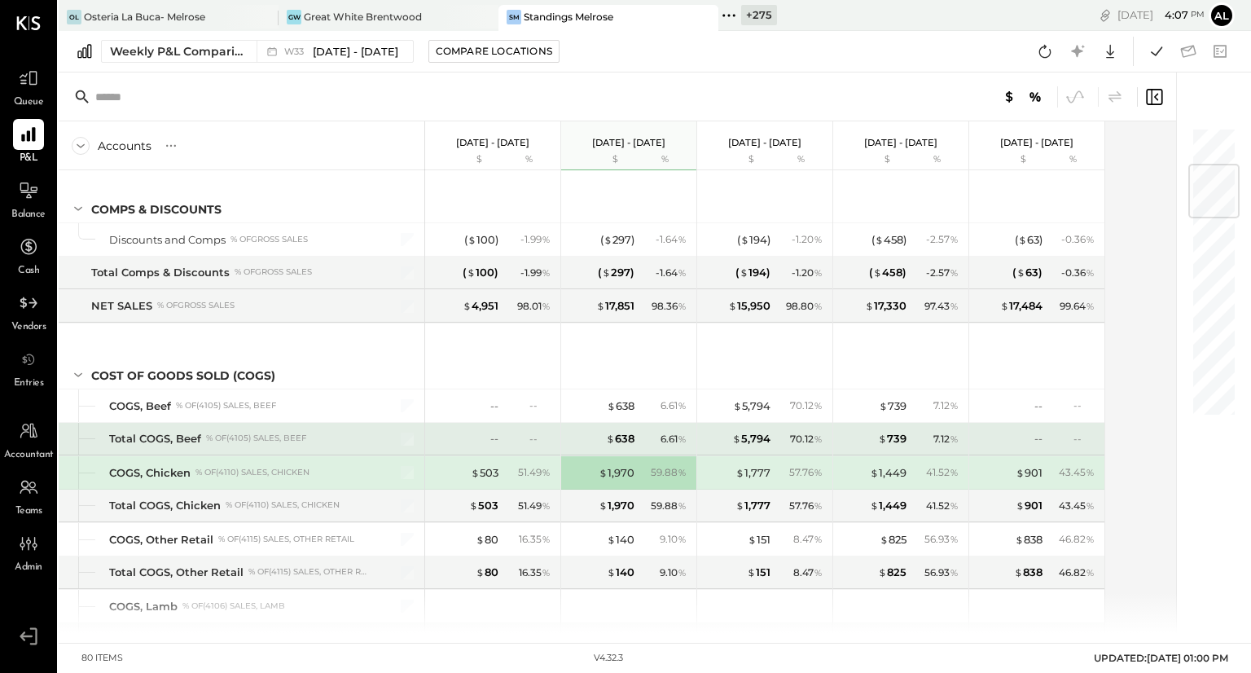
scroll to position [311, 0]
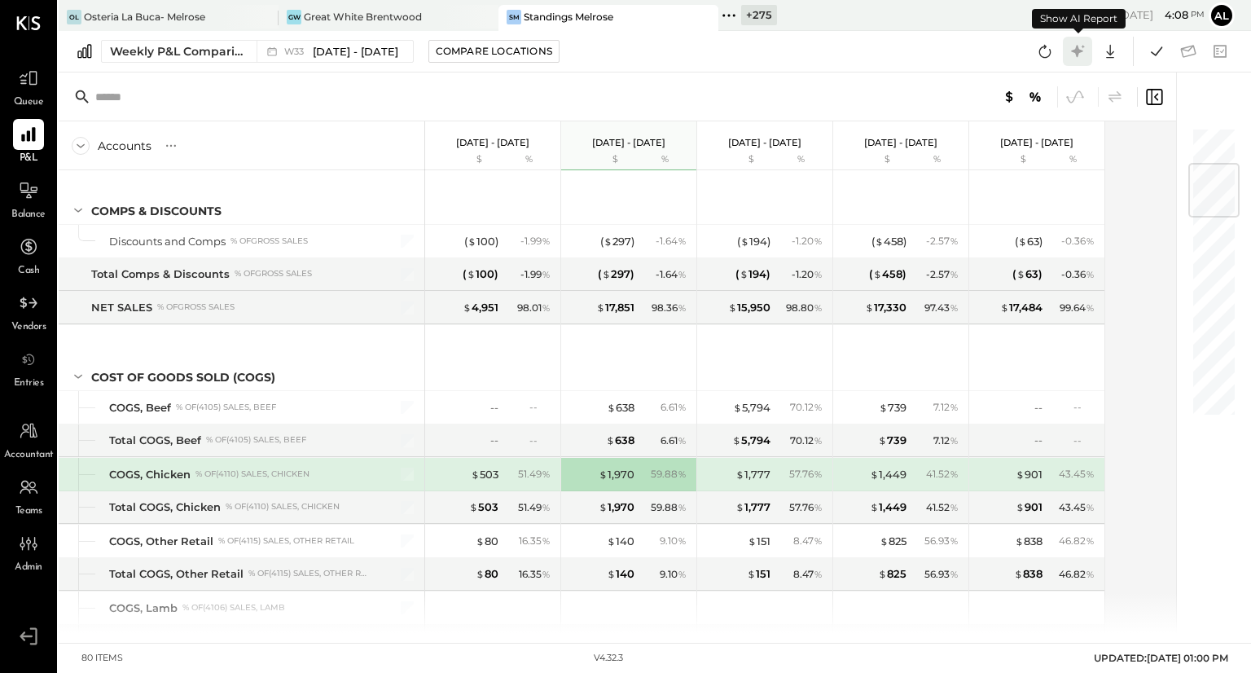
click at [1075, 56] on icon at bounding box center [1077, 51] width 21 height 21
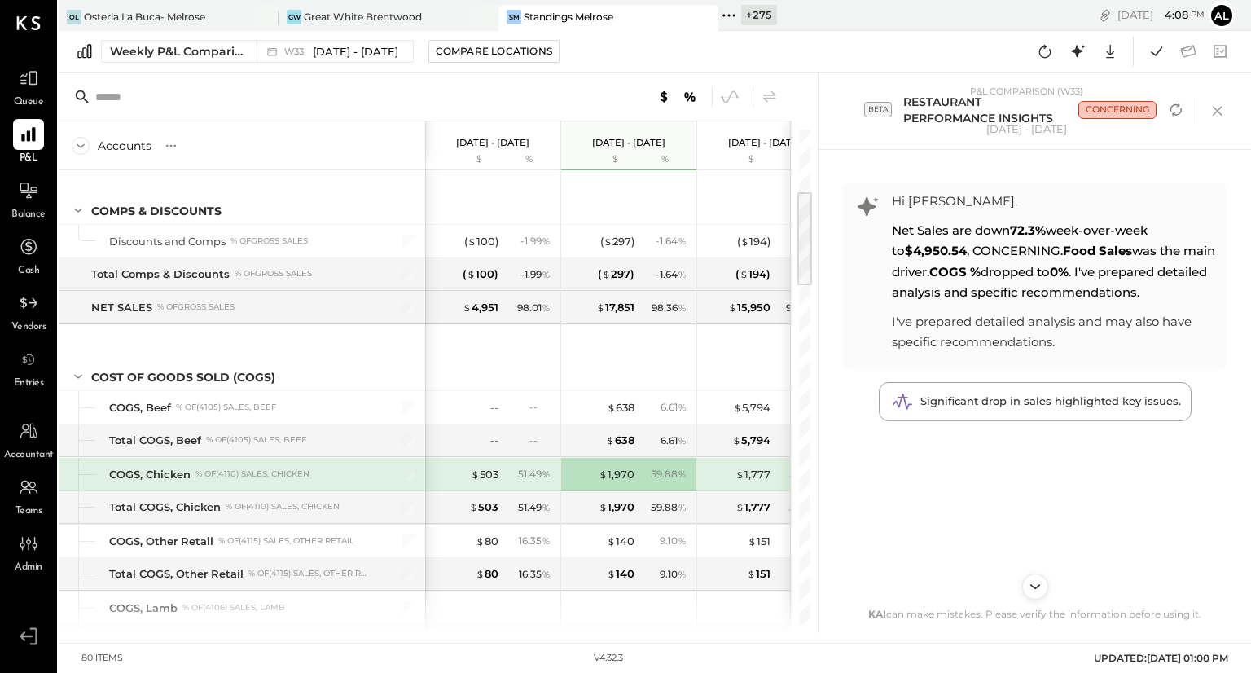
click at [1020, 423] on div "Hi [PERSON_NAME], Net Sales are down 72.3% week-over-week to $4,950.54 , CONCER…" at bounding box center [1034, 391] width 416 height 483
click at [1019, 405] on span "Significant drop in sales highlighted key issues." at bounding box center [1050, 400] width 261 height 13
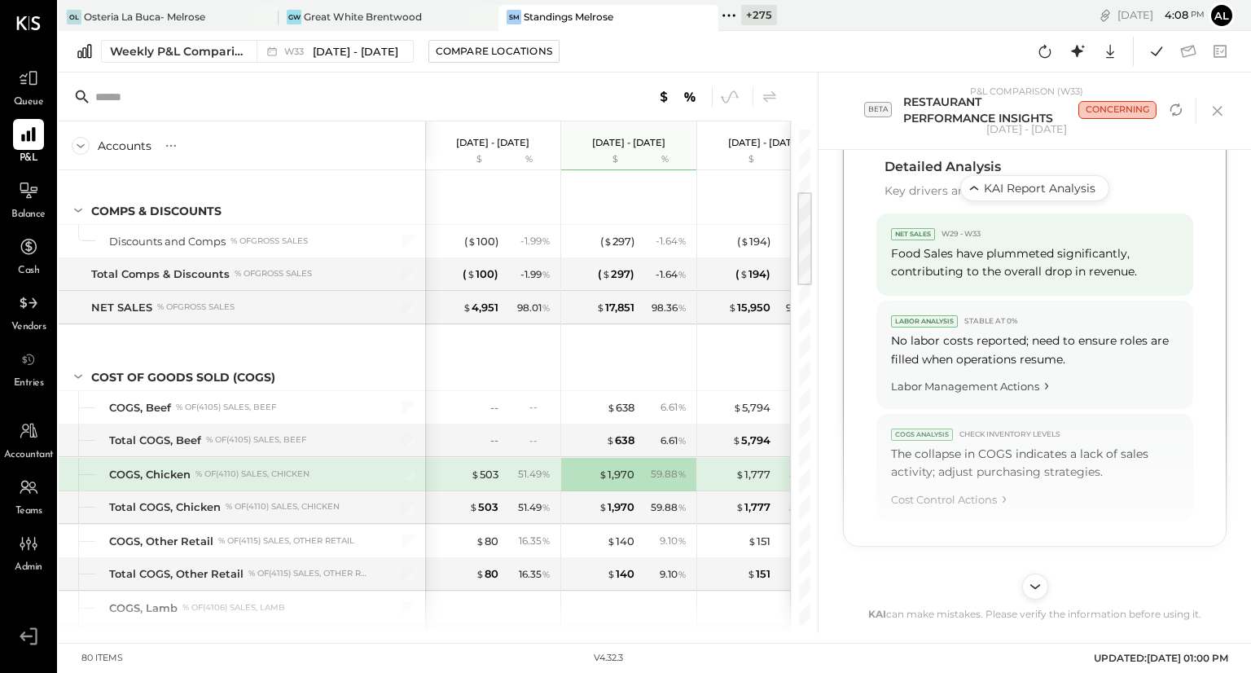
scroll to position [950, 0]
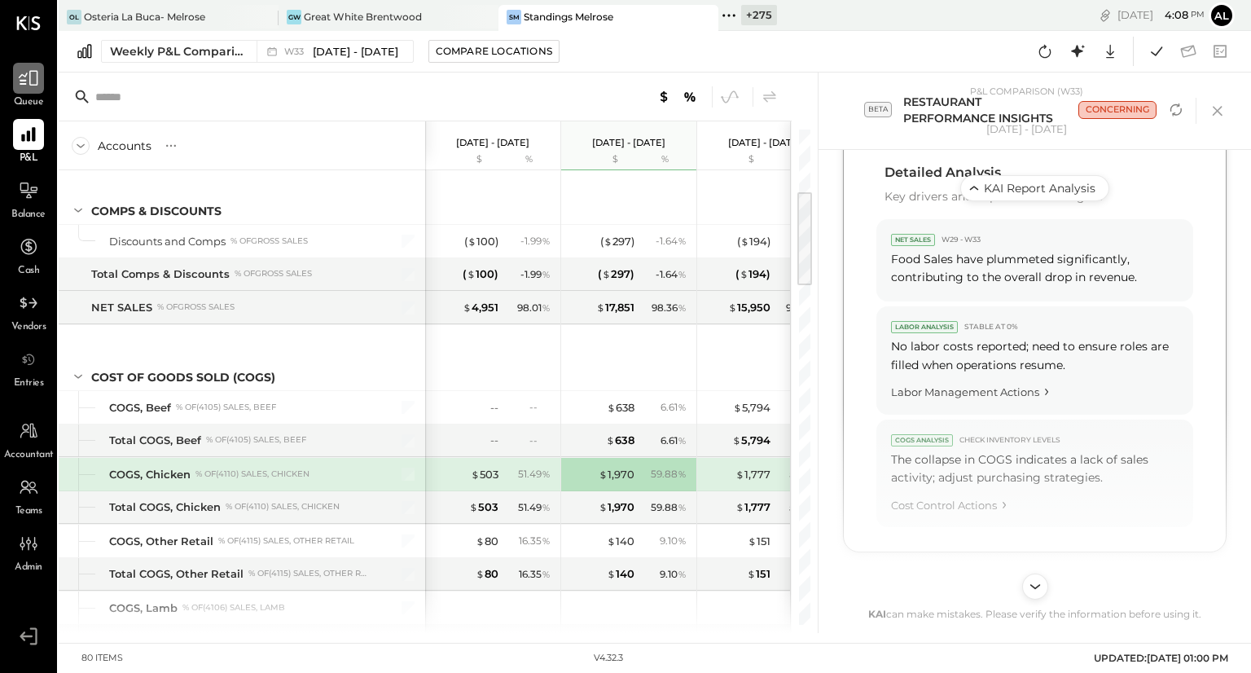
click at [24, 82] on icon at bounding box center [28, 78] width 21 height 21
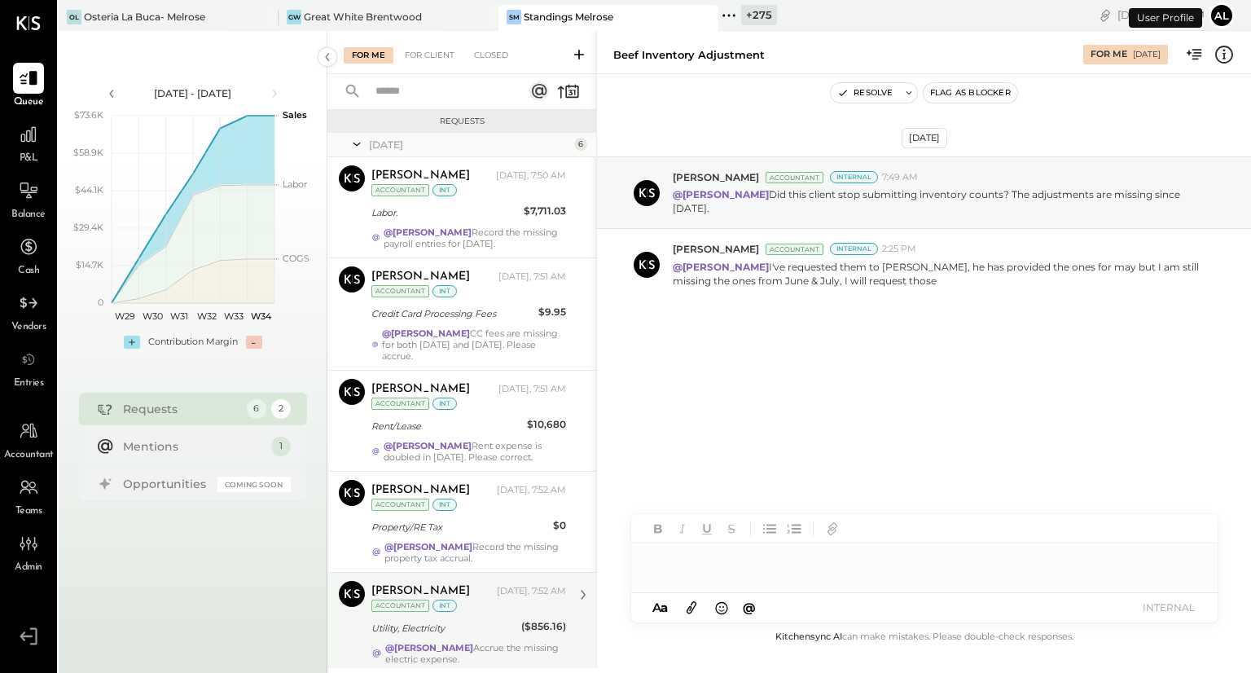
scroll to position [169, 0]
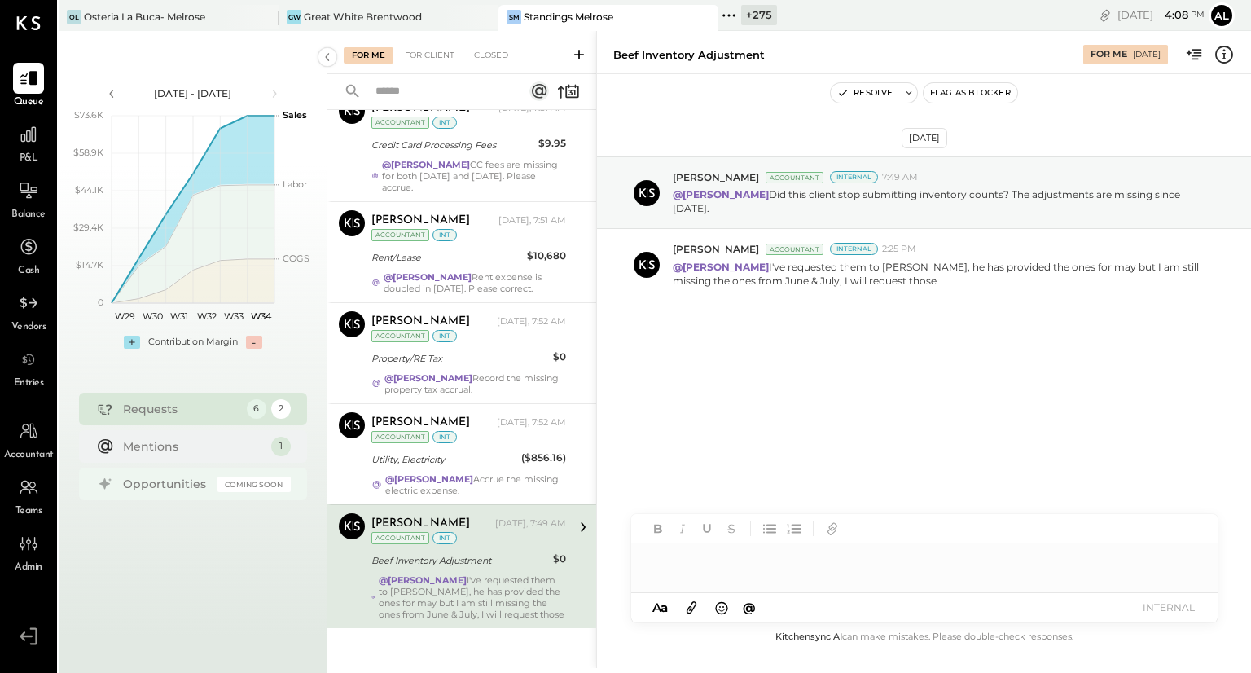
click at [186, 484] on div "Opportunities" at bounding box center [166, 484] width 86 height 16
click at [699, 568] on div at bounding box center [924, 559] width 586 height 33
click at [1230, 54] on icon at bounding box center [1223, 54] width 21 height 21
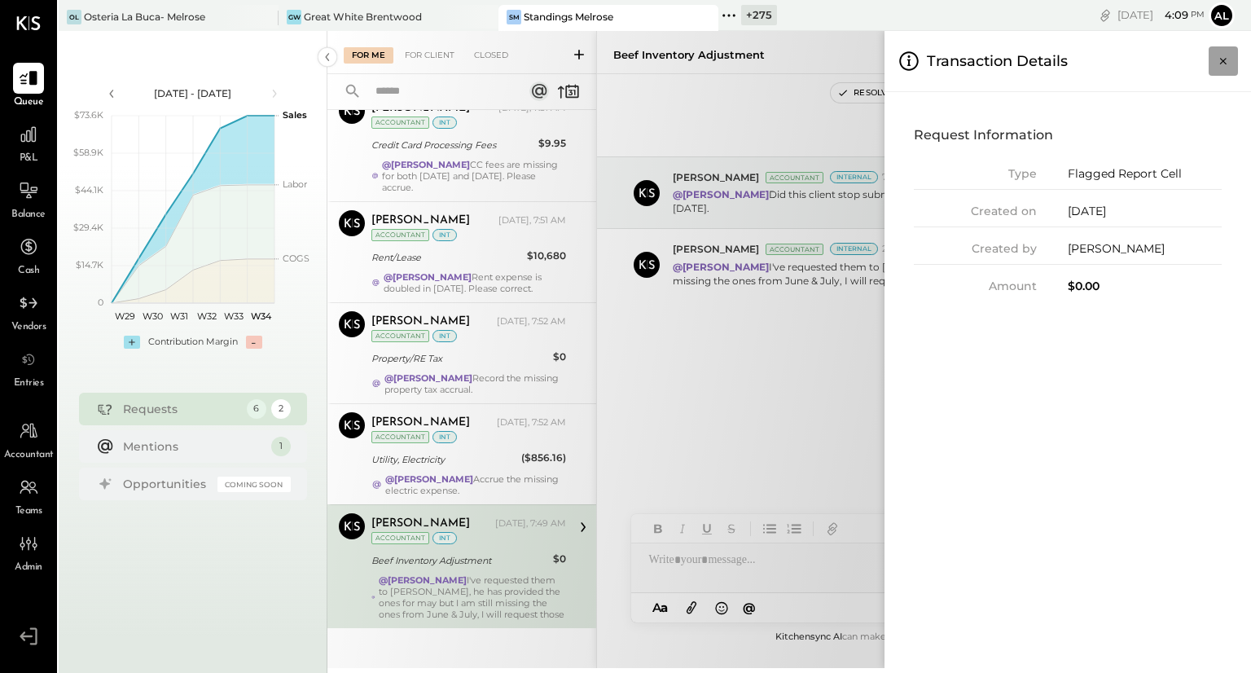
click at [1229, 53] on icon "Close panel" at bounding box center [1223, 61] width 16 height 16
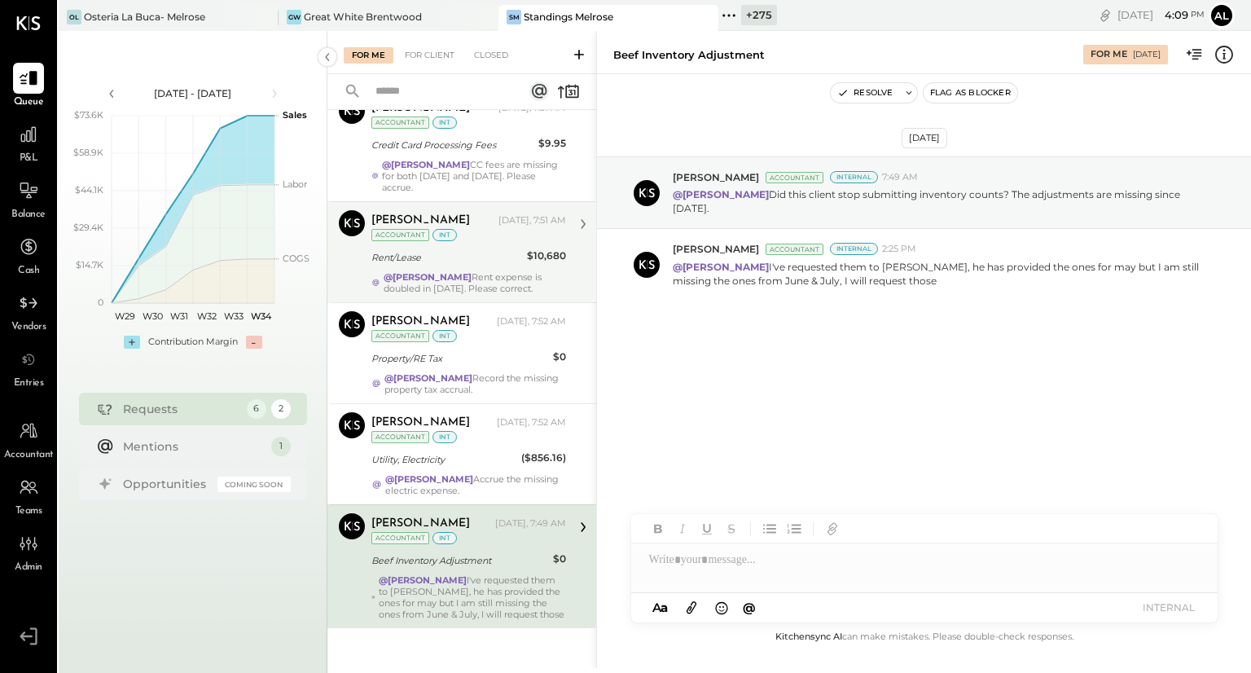
click at [530, 259] on div "$10,680" at bounding box center [546, 256] width 39 height 16
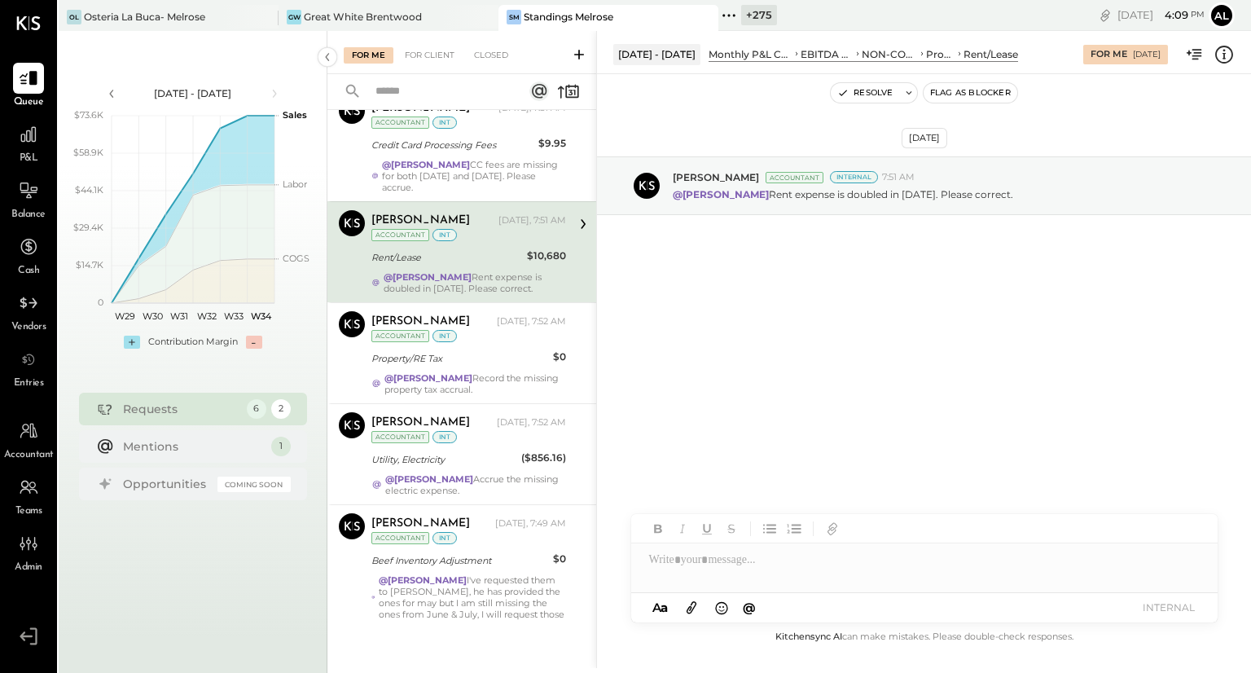
click at [900, 55] on div "NON-CONTROLLABLE EXPENSES" at bounding box center [889, 54] width 56 height 14
click at [934, 398] on div "[DATE] [PERSON_NAME] Accountant Internal 7:51 AM @[PERSON_NAME] Rent expense is…" at bounding box center [924, 350] width 654 height 553
click at [832, 178] on div "Internal" at bounding box center [854, 177] width 48 height 12
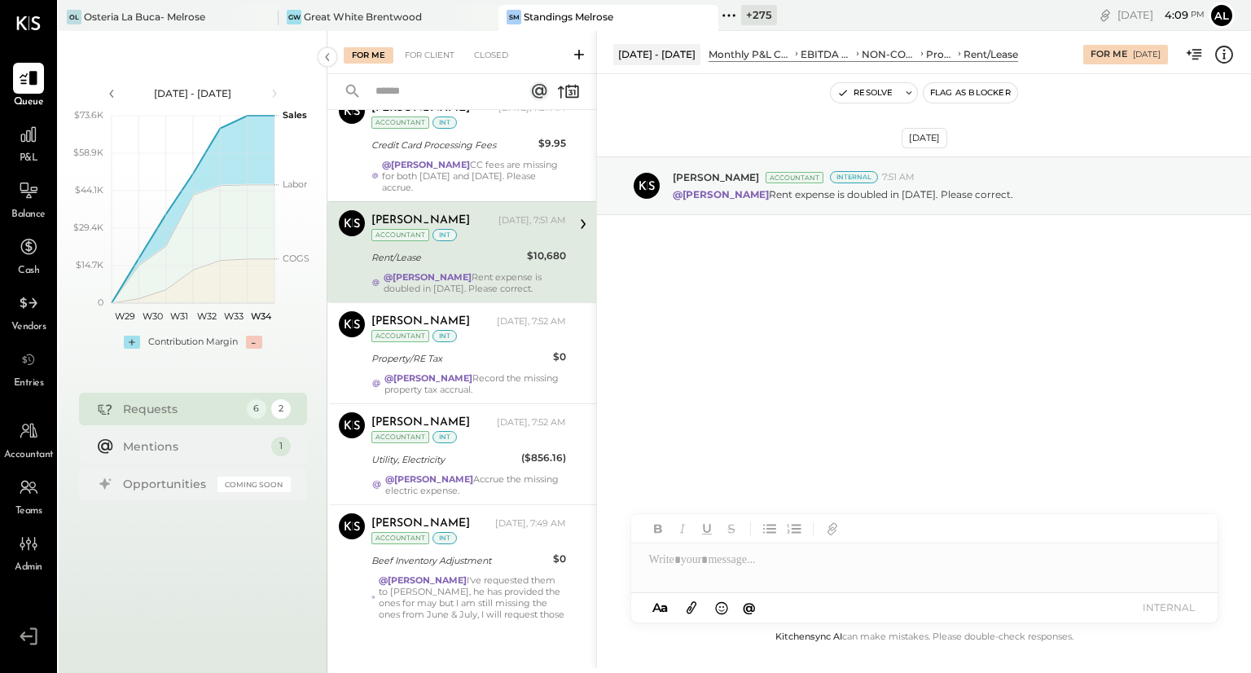
click at [841, 270] on div "[DATE] [PERSON_NAME] Accountant Internal 7:51 AM @[PERSON_NAME] Rent expense is…" at bounding box center [924, 226] width 654 height 222
click at [836, 179] on div "Internal" at bounding box center [854, 177] width 48 height 12
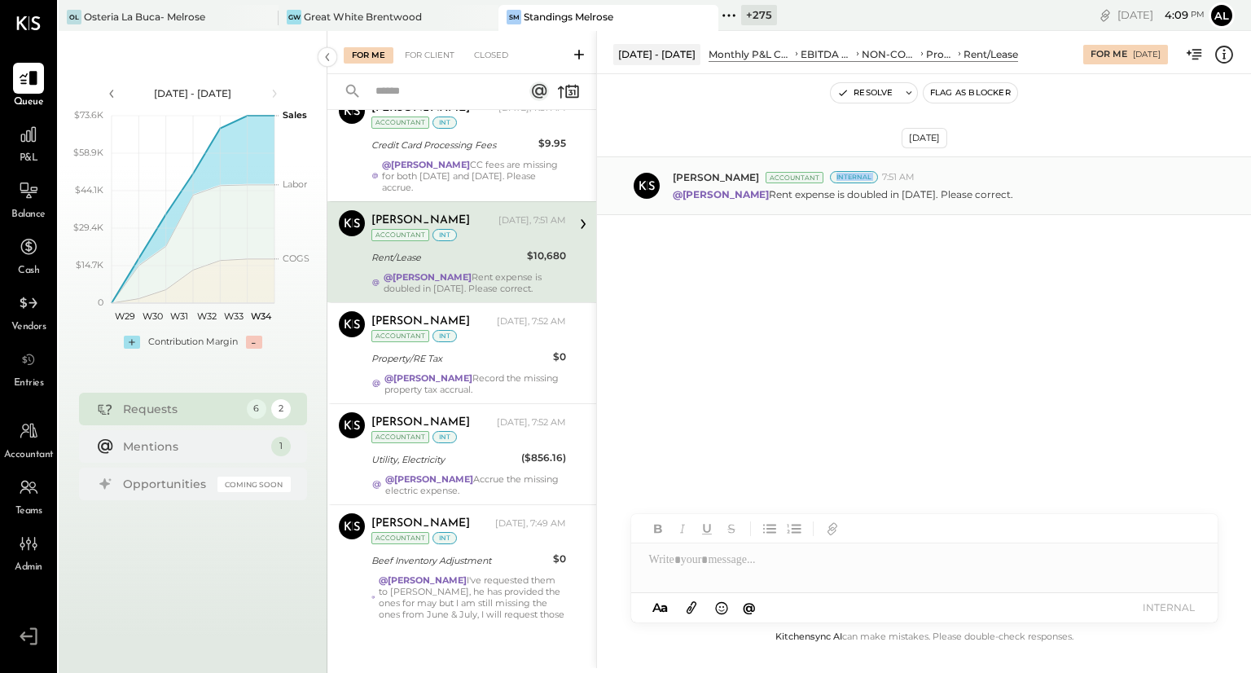
click at [836, 179] on div "Internal" at bounding box center [854, 177] width 48 height 12
click at [843, 220] on div "[DATE] [PERSON_NAME] Accountant Internal 7:51 AM @[PERSON_NAME] Rent expense is…" at bounding box center [924, 226] width 654 height 222
click at [711, 178] on span "[PERSON_NAME]" at bounding box center [716, 177] width 86 height 14
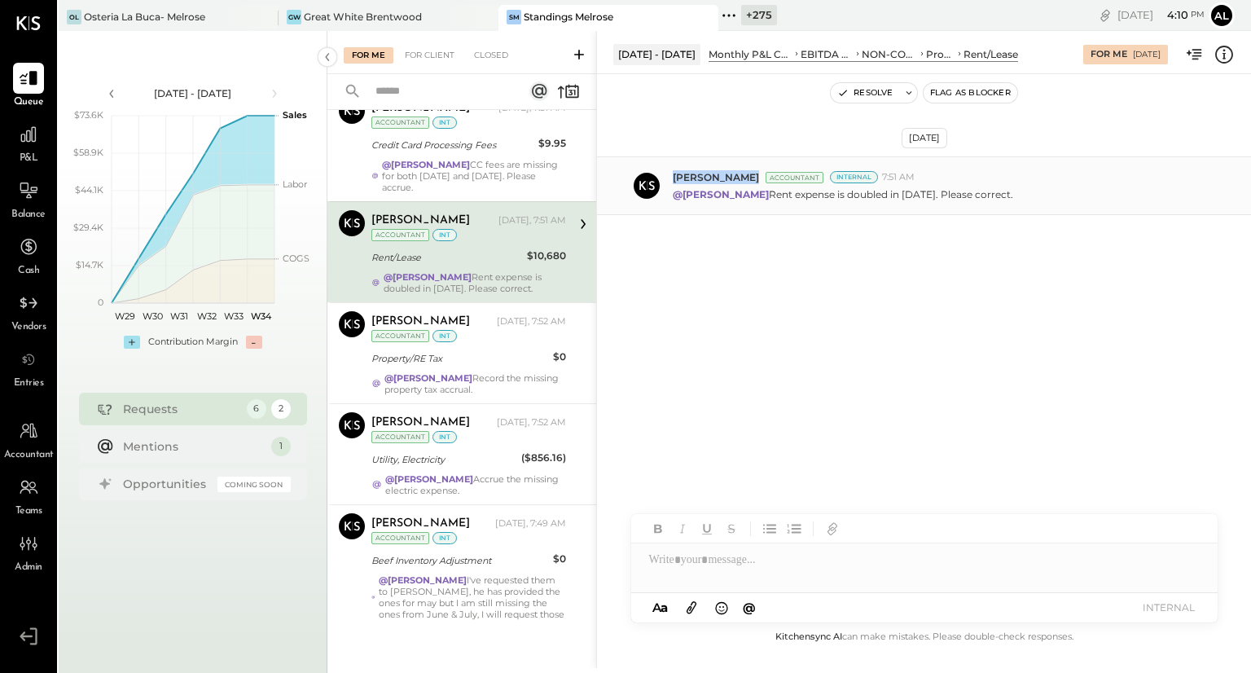
click at [711, 178] on span "[PERSON_NAME]" at bounding box center [716, 177] width 86 height 14
click at [787, 197] on p "@[PERSON_NAME] Rent expense is doubled in [DATE]. Please correct." at bounding box center [843, 194] width 340 height 14
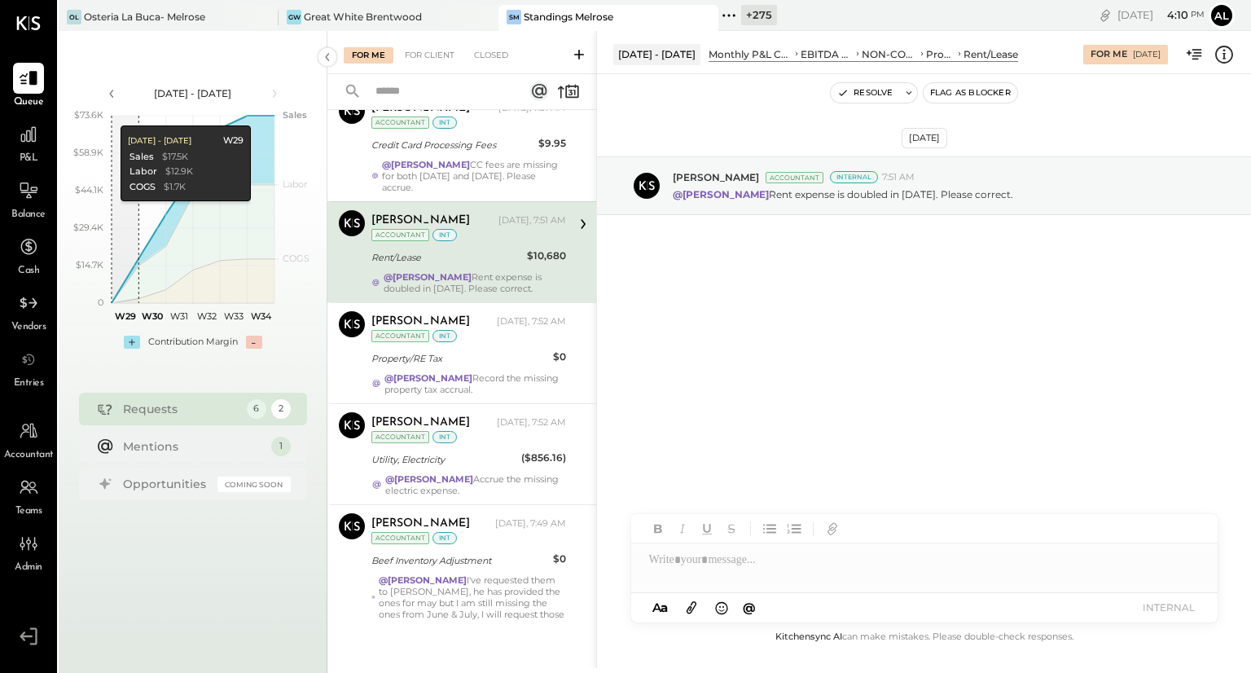
click at [24, 150] on div "P&L" at bounding box center [28, 142] width 31 height 47
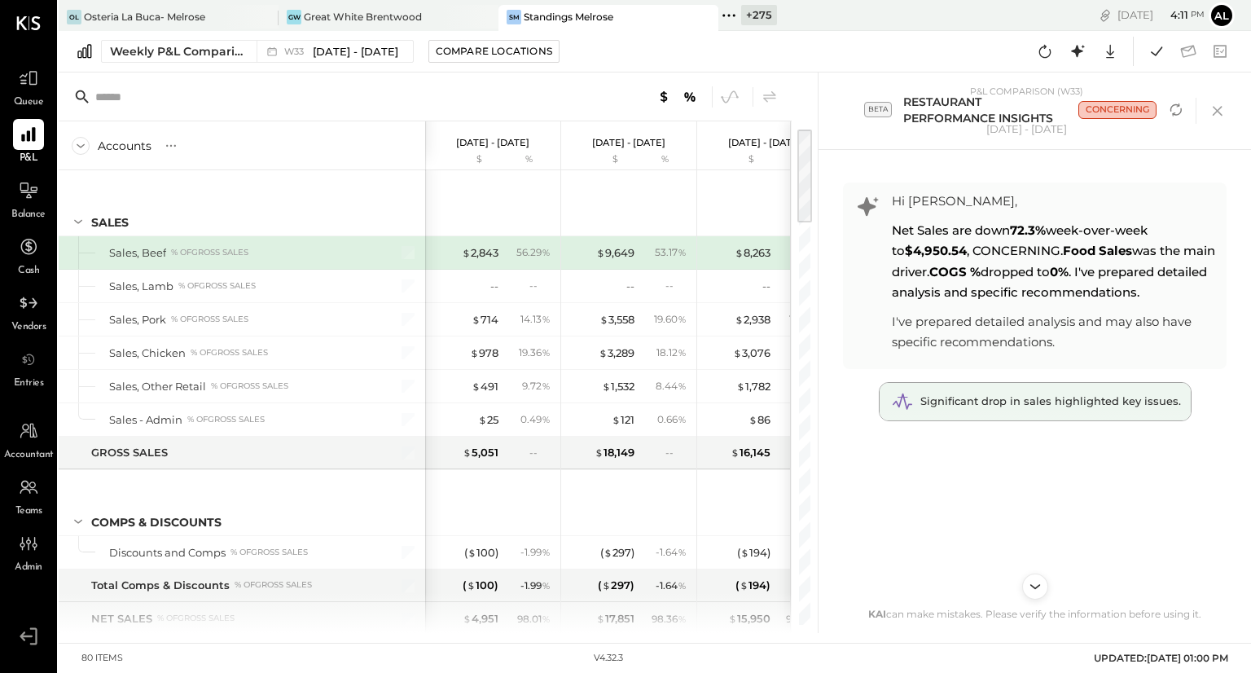
click at [1032, 395] on span "Significant drop in sales highlighted key issues." at bounding box center [1050, 400] width 261 height 13
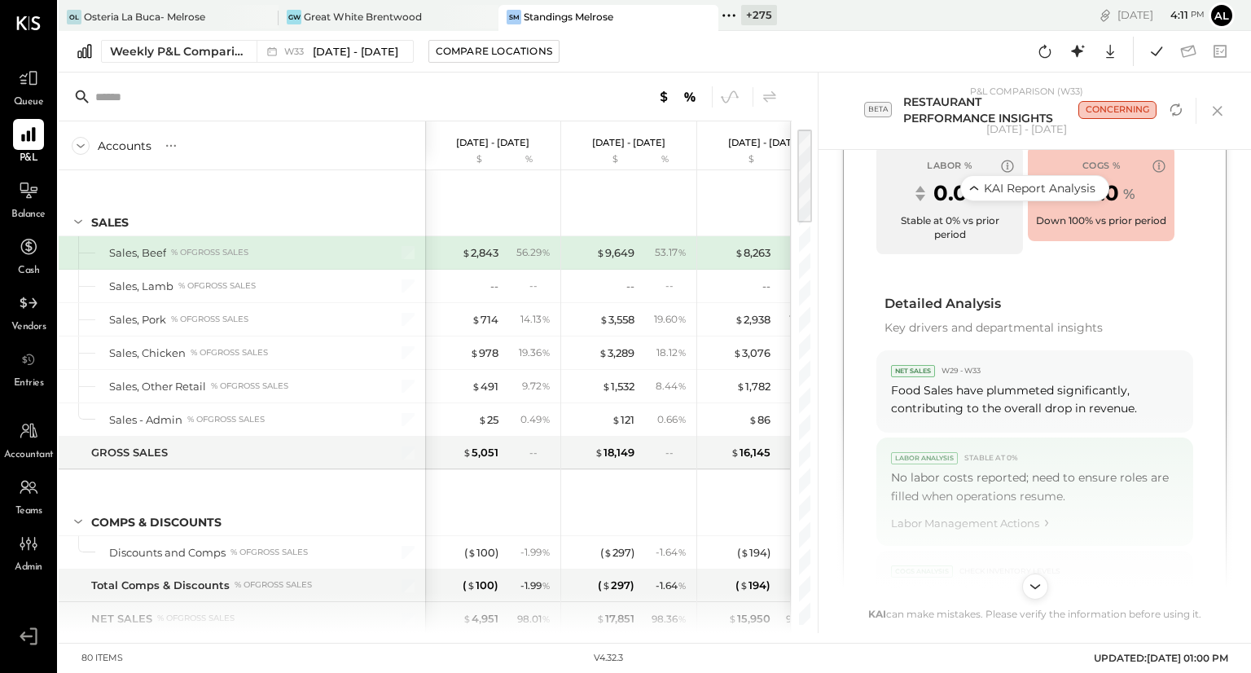
scroll to position [829, 0]
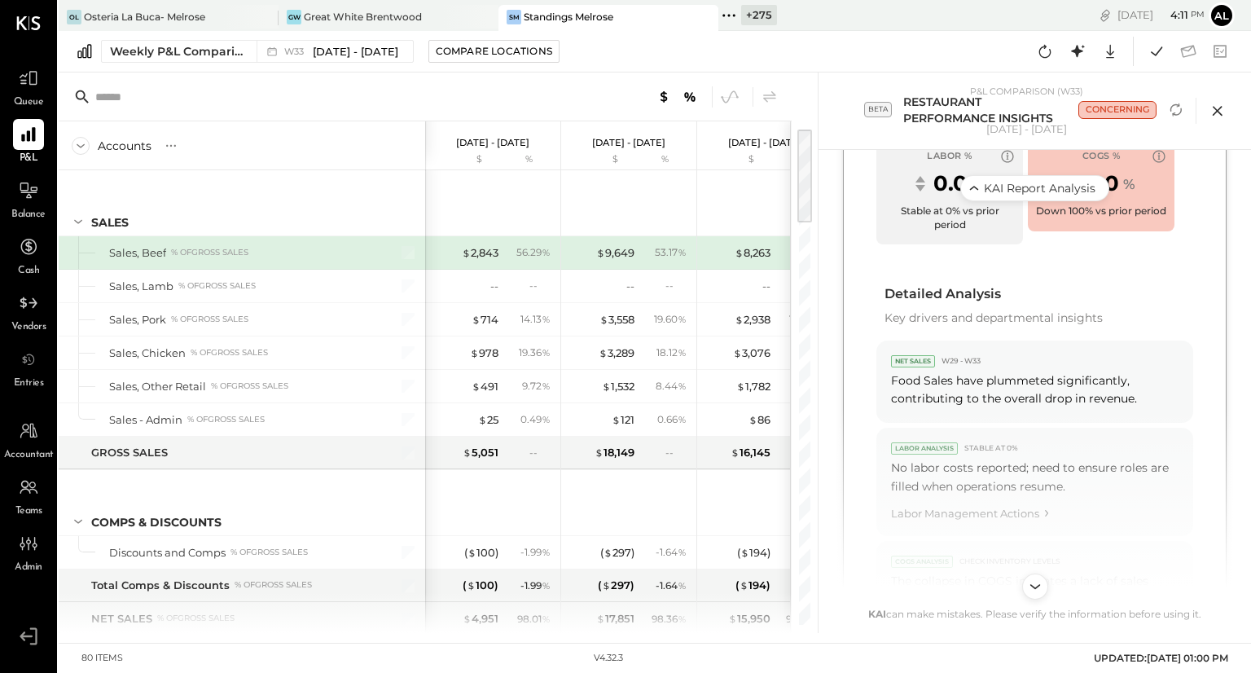
click at [1218, 115] on icon at bounding box center [1217, 111] width 24 height 24
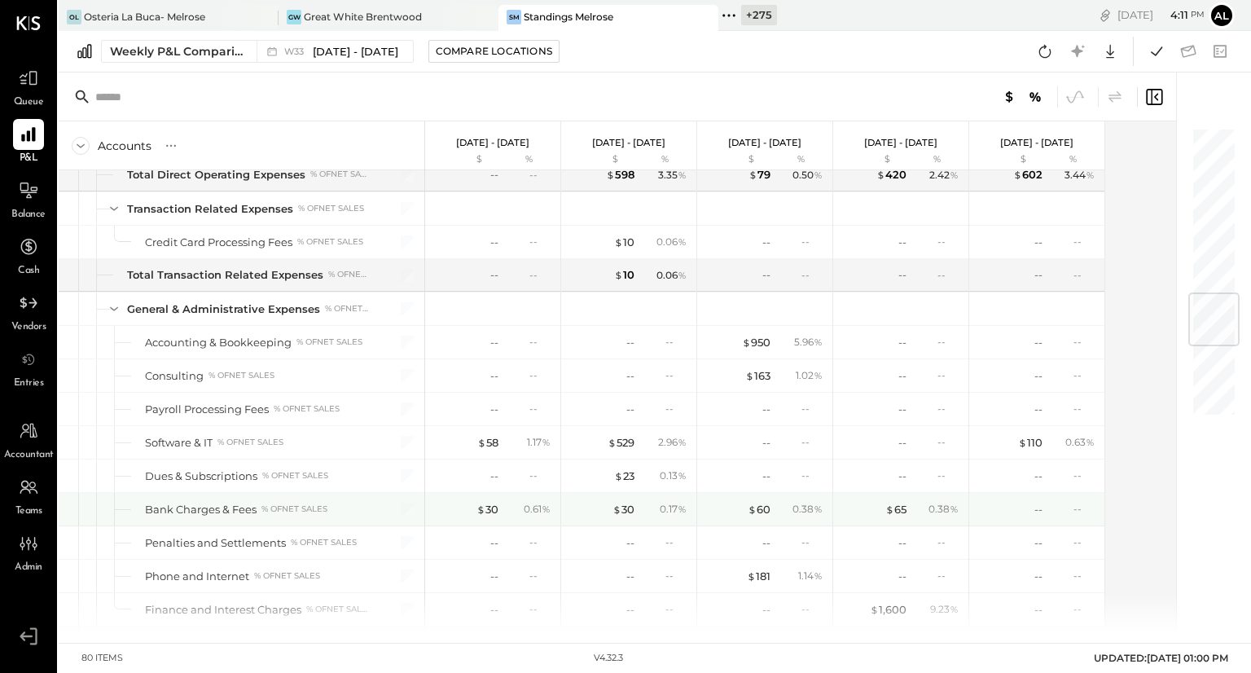
scroll to position [1411, 0]
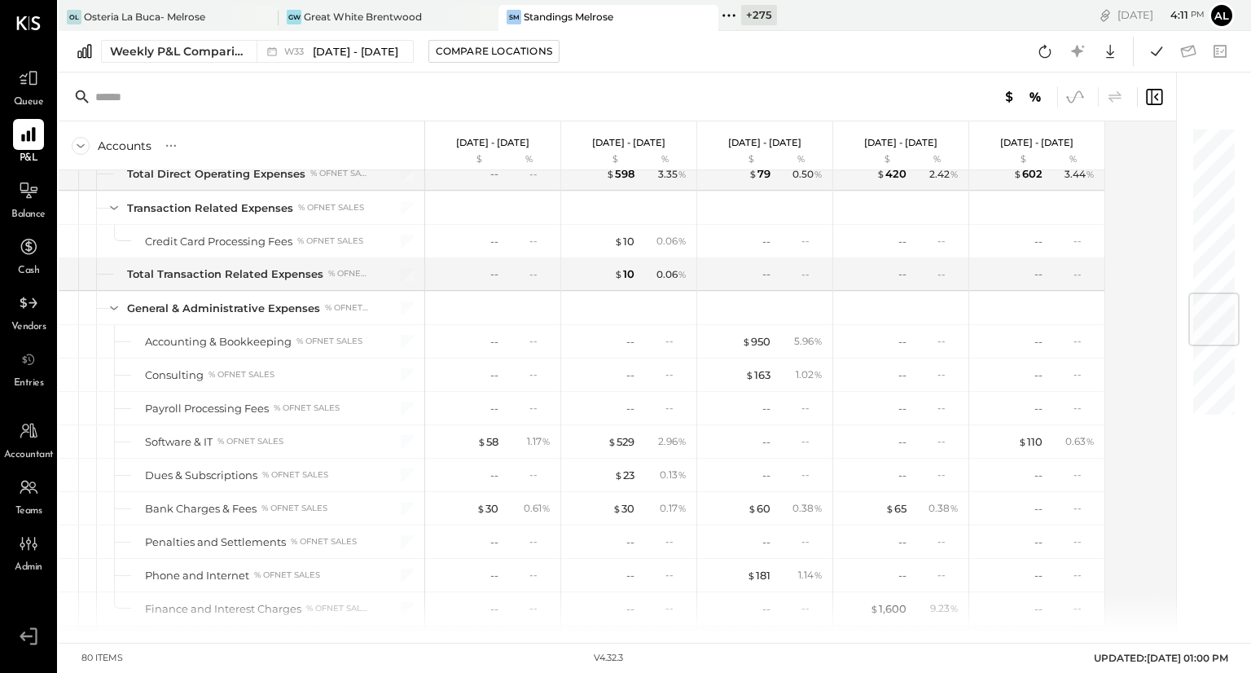
click at [1079, 100] on icon at bounding box center [1074, 96] width 21 height 21
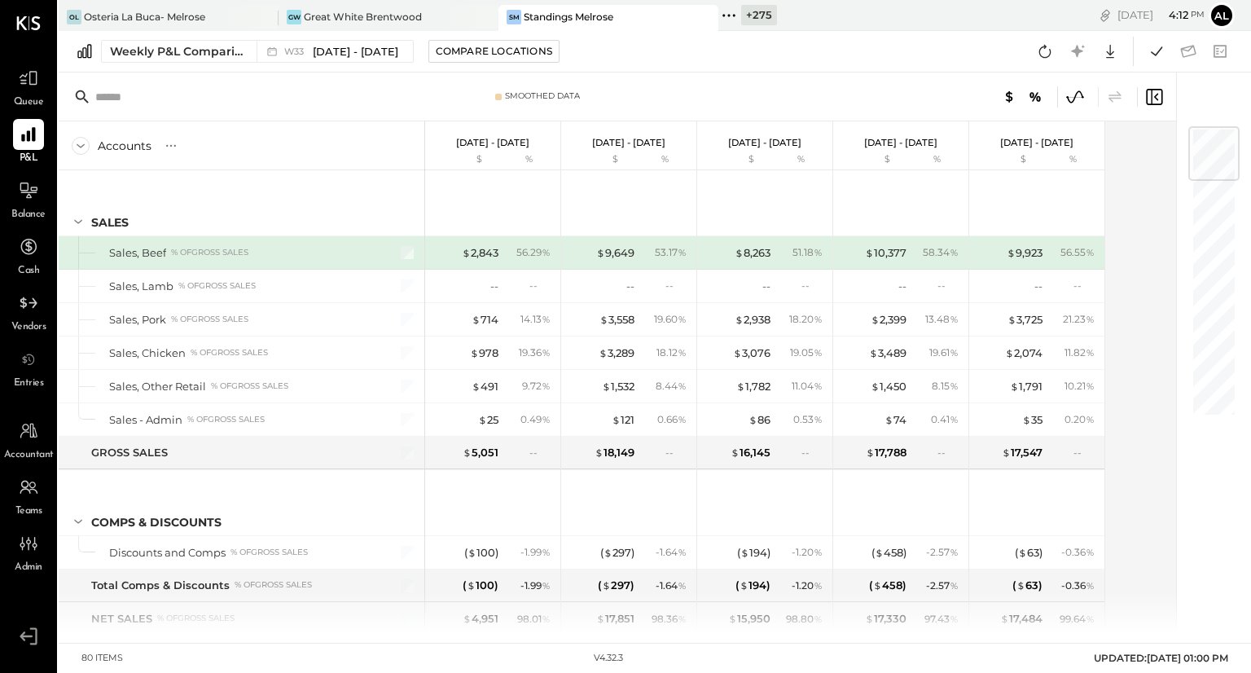
click at [405, 258] on div at bounding box center [397, 252] width 41 height 33
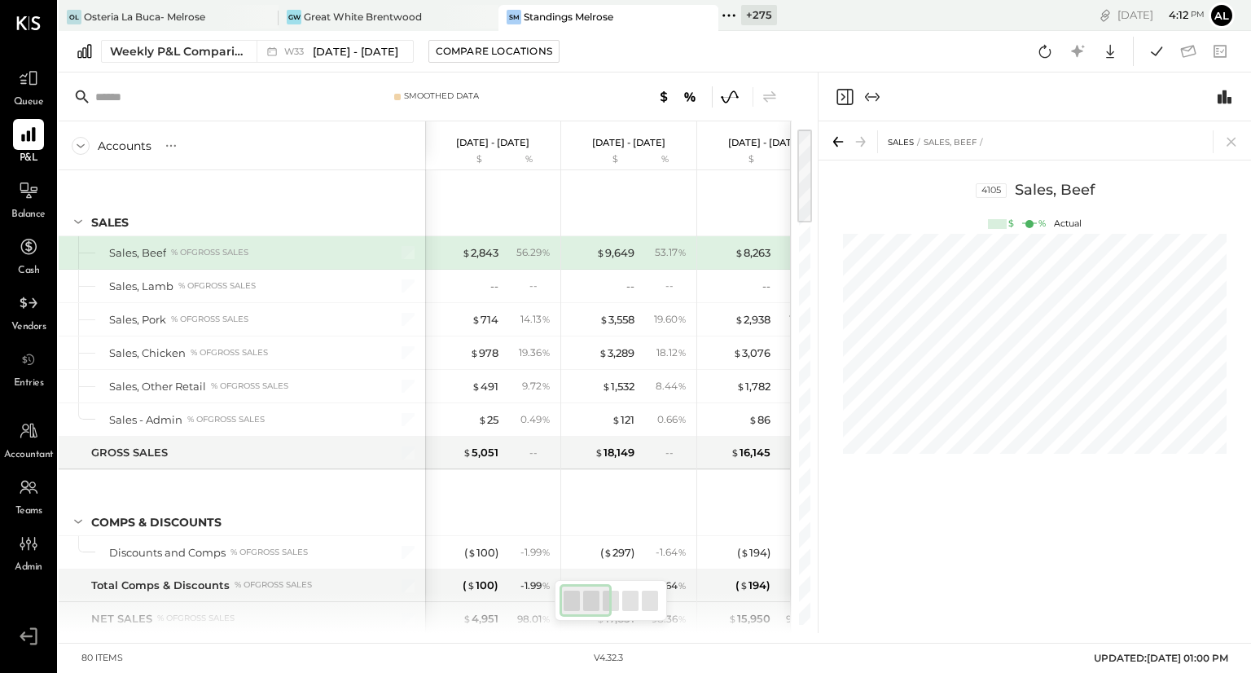
click at [869, 96] on icon "Expand panel (e)" at bounding box center [871, 96] width 9 height 1
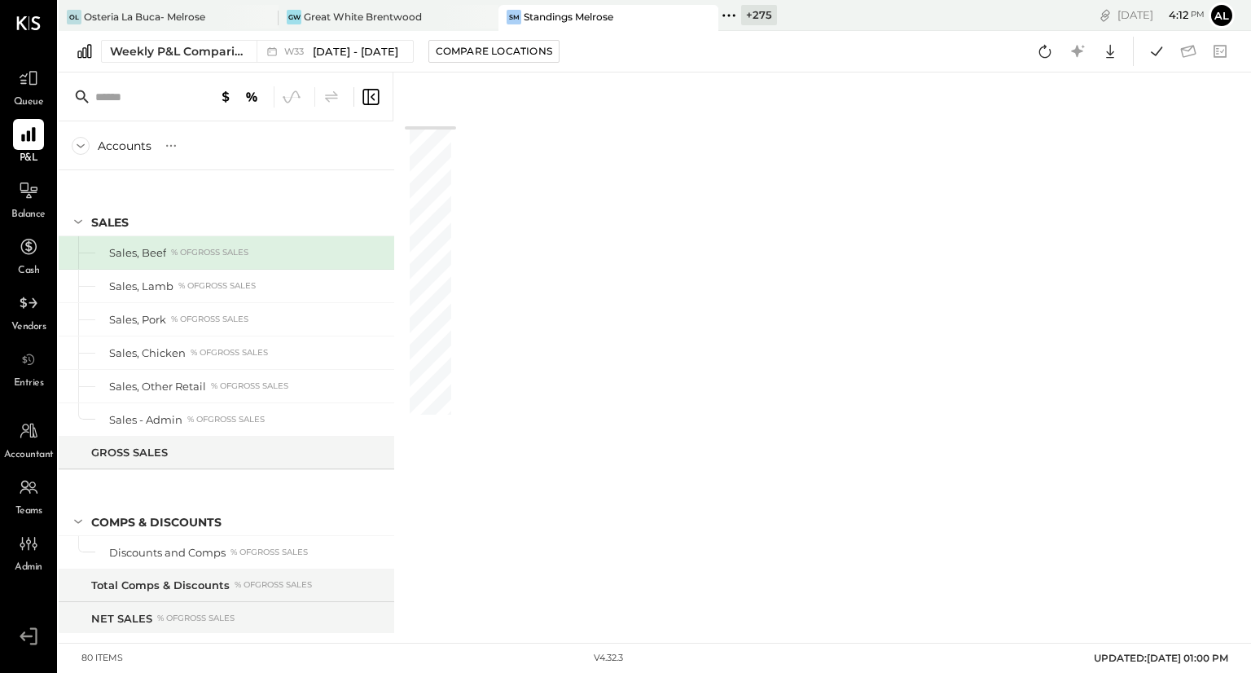
click at [29, 329] on span "Vendors" at bounding box center [28, 327] width 35 height 15
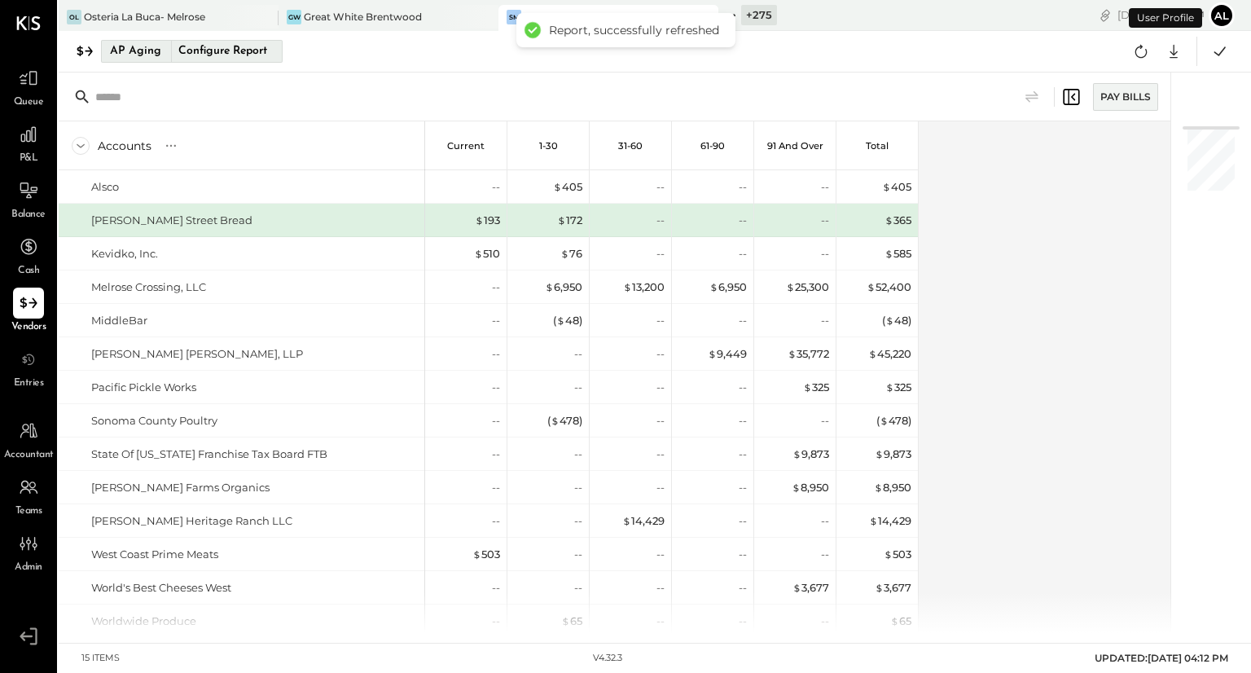
click at [122, 48] on div "AP Aging" at bounding box center [135, 51] width 51 height 26
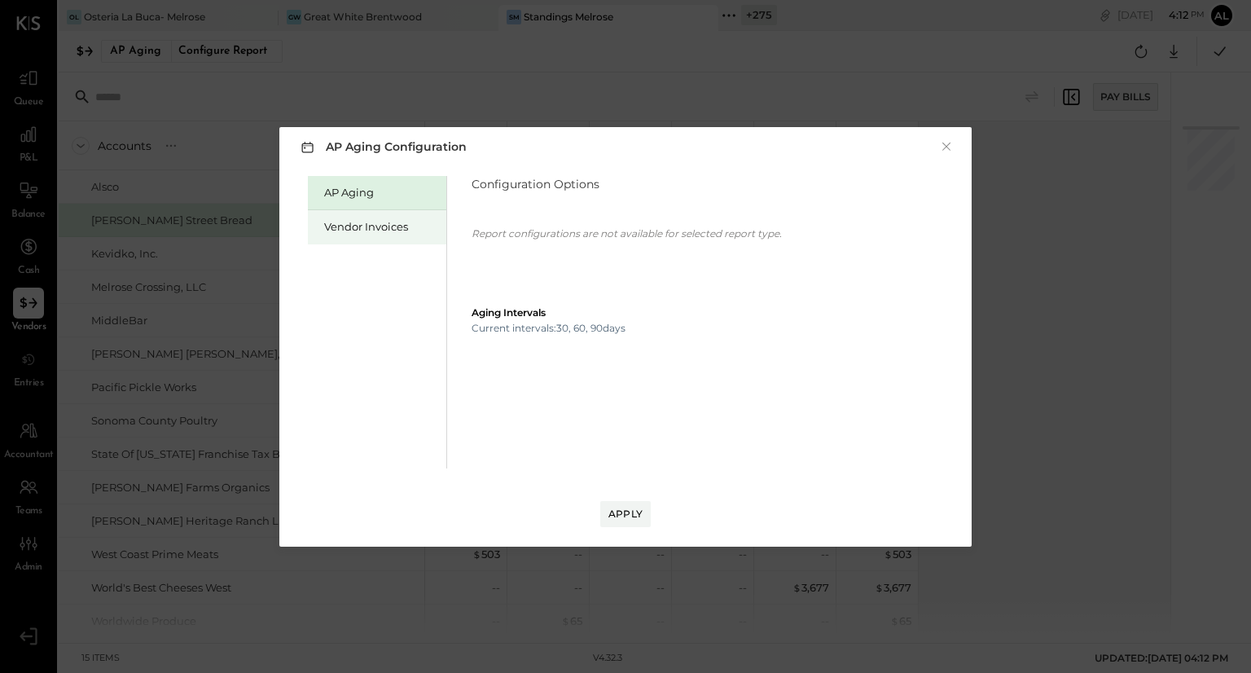
click at [348, 234] on div "Vendor Invoices" at bounding box center [377, 227] width 138 height 34
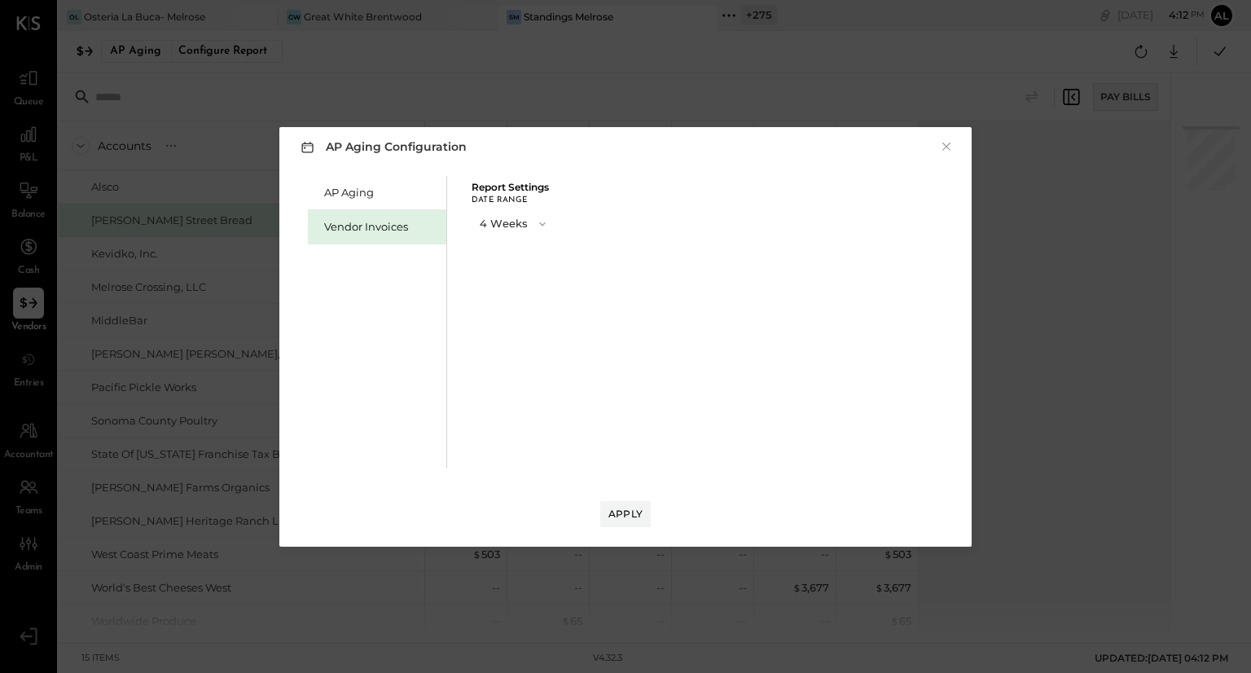
click at [521, 226] on button "4 Weeks" at bounding box center [513, 223] width 85 height 30
click at [517, 256] on div "8 Weeks" at bounding box center [514, 252] width 84 height 29
click at [625, 512] on div "Apply" at bounding box center [625, 513] width 34 height 14
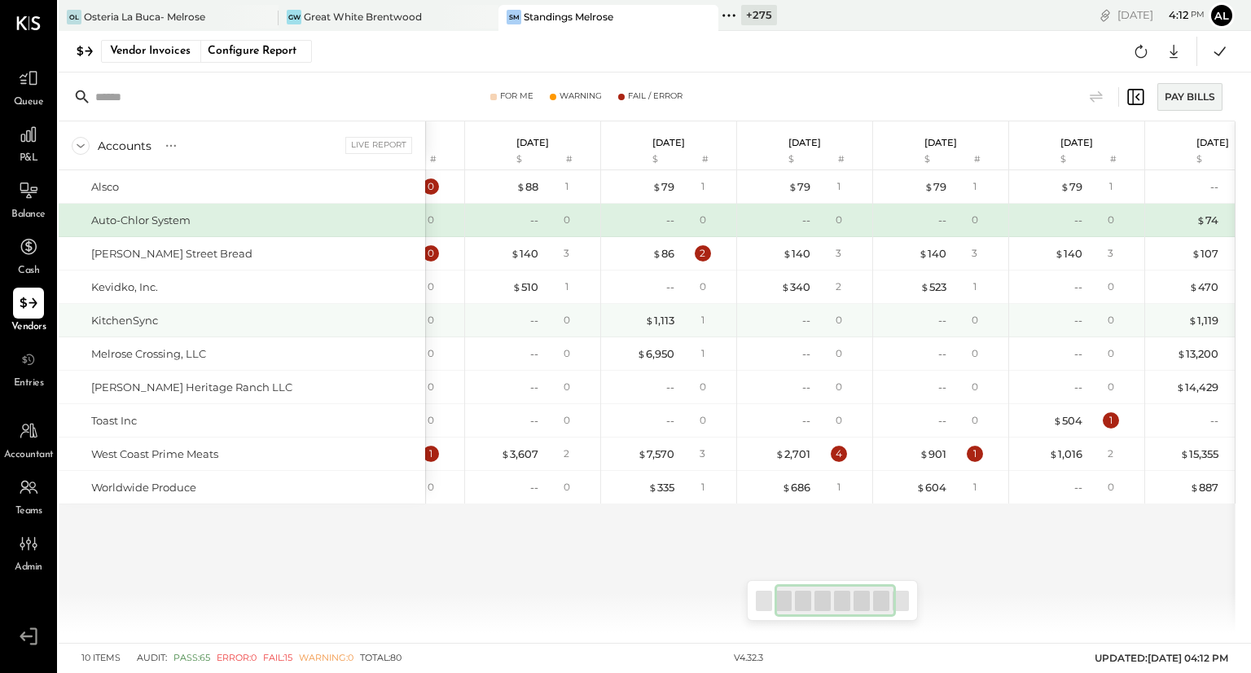
scroll to position [0, 277]
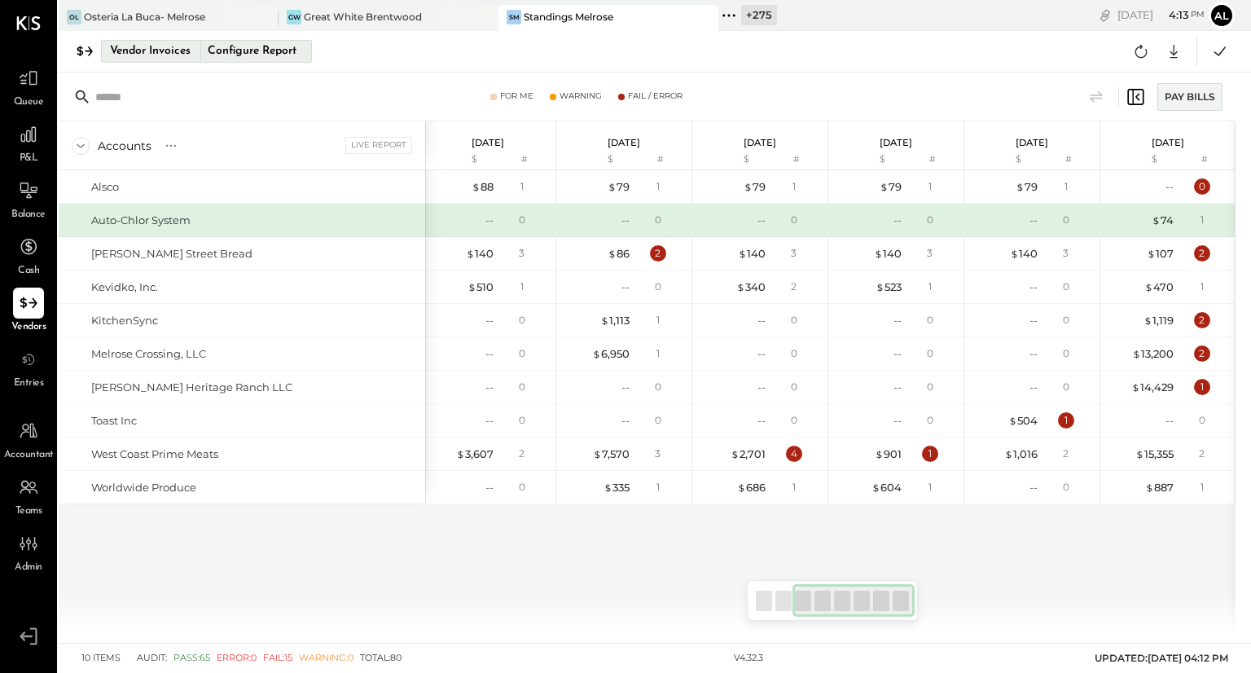
click at [128, 61] on div "Vendor Invoices" at bounding box center [150, 51] width 81 height 26
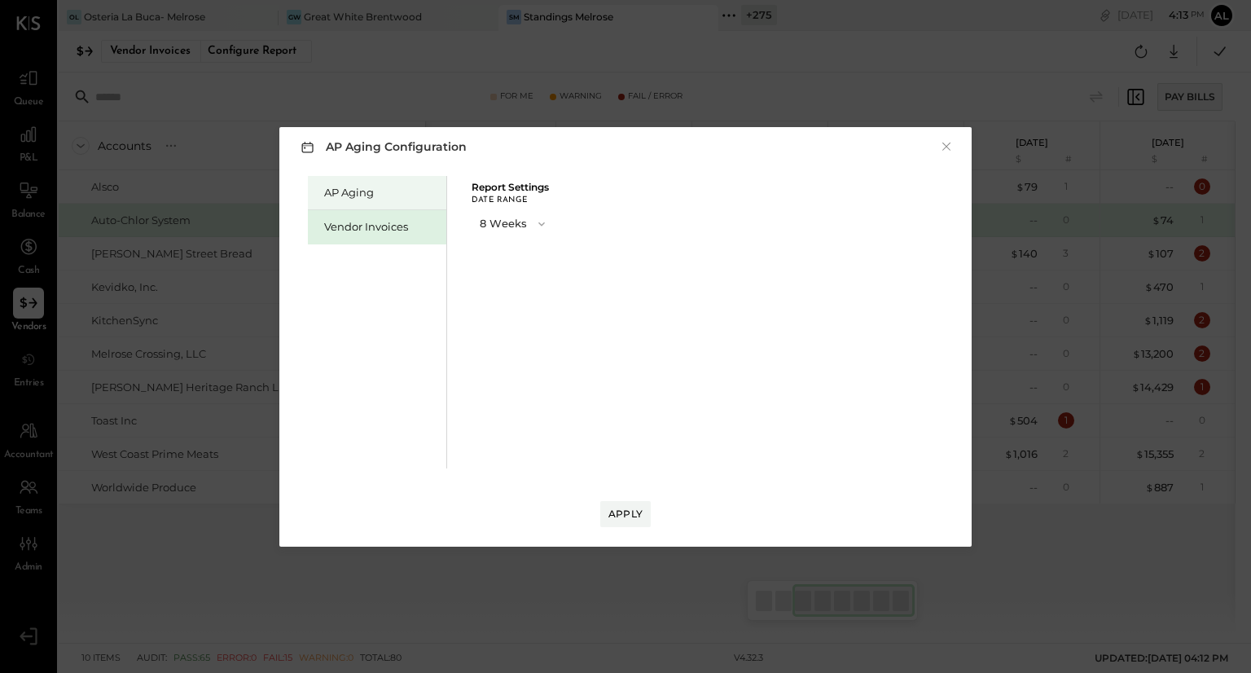
click at [314, 191] on div "AP Aging" at bounding box center [377, 193] width 138 height 34
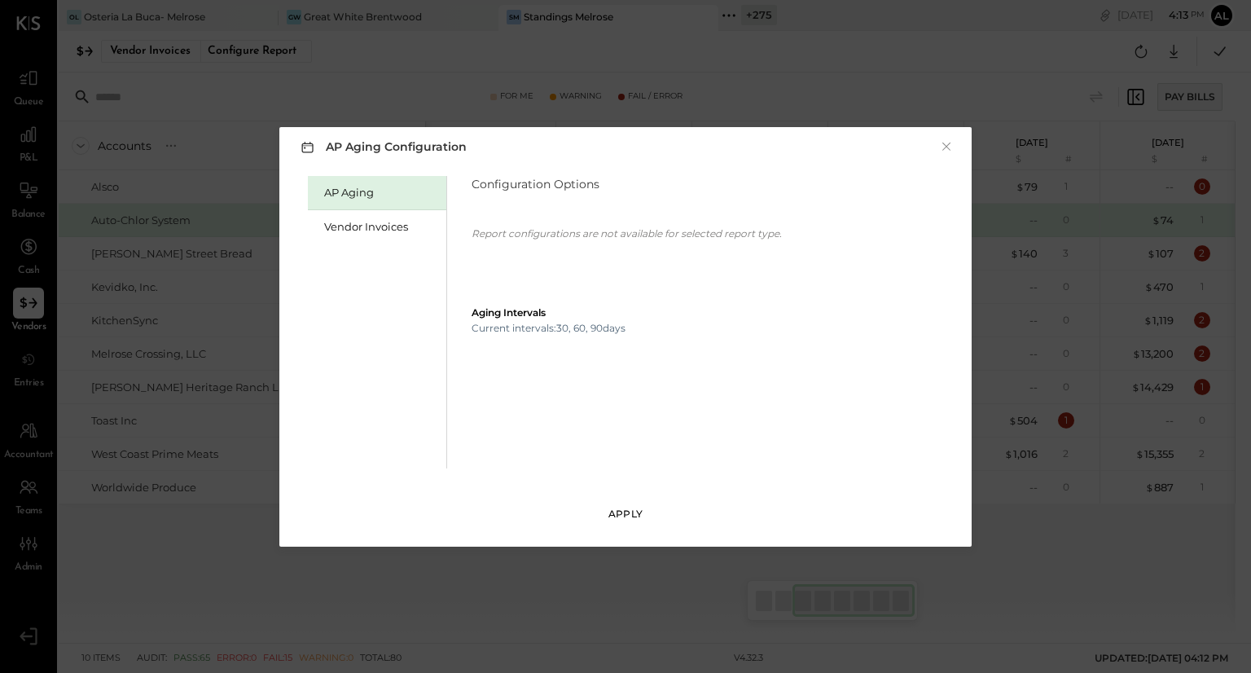
click at [629, 514] on div "Apply" at bounding box center [625, 513] width 34 height 14
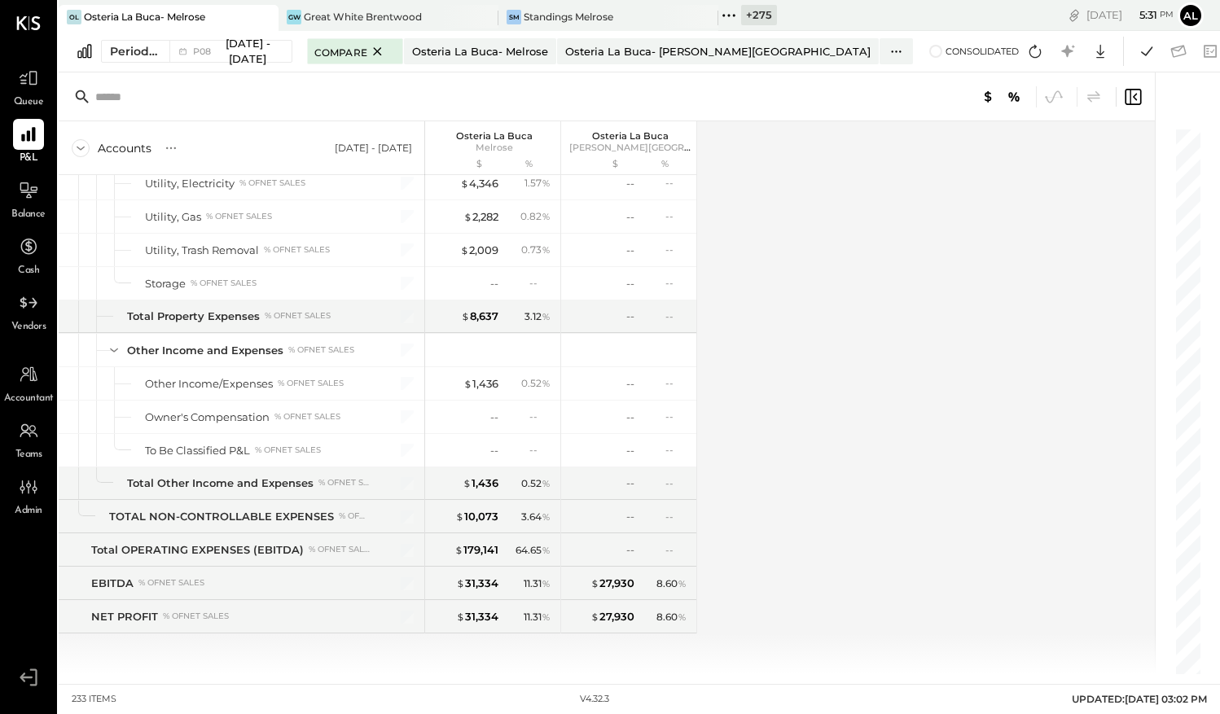
scroll to position [6481, 0]
